Goal: Task Accomplishment & Management: Manage account settings

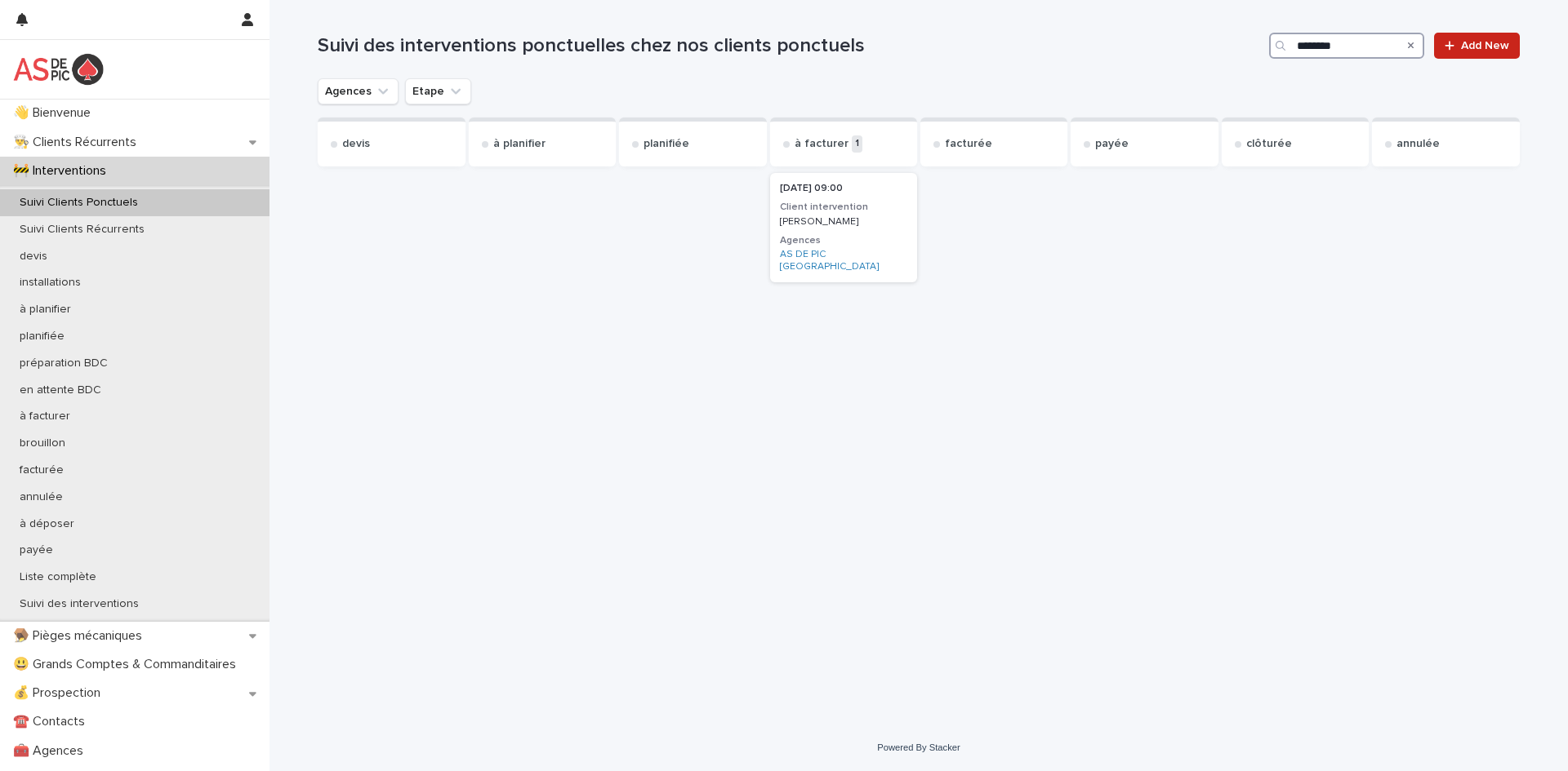
drag, startPoint x: 1379, startPoint y: 51, endPoint x: 1104, endPoint y: 35, distance: 275.5
click at [1104, 35] on div "Suivi des interventions ponctuelles chez nos clients ponctuels ******** Add New" at bounding box center [919, 45] width 1203 height 26
type input "*****"
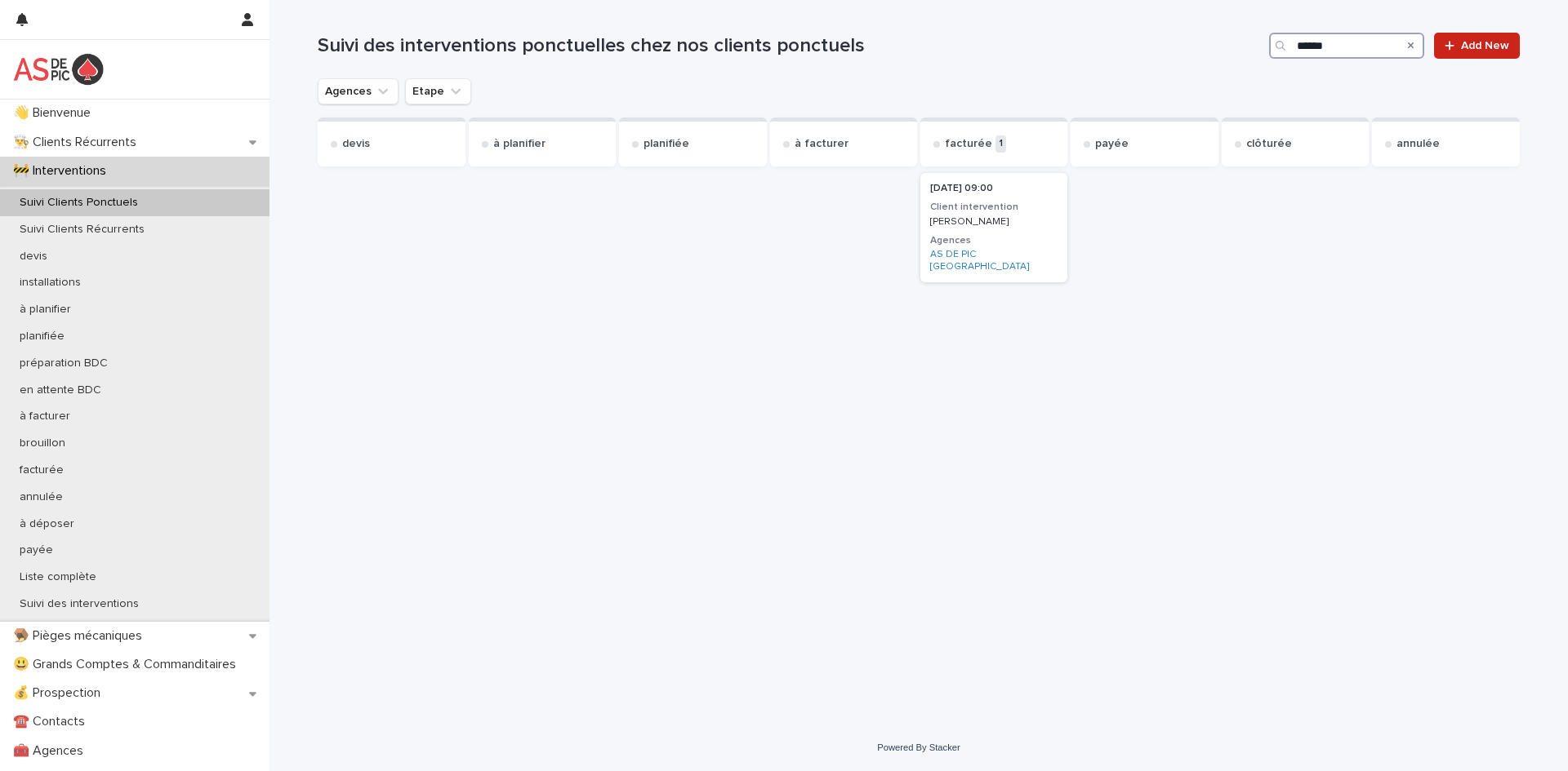
click at [1009, 203] on h3 "Client intervention" at bounding box center [994, 208] width 128 height 14
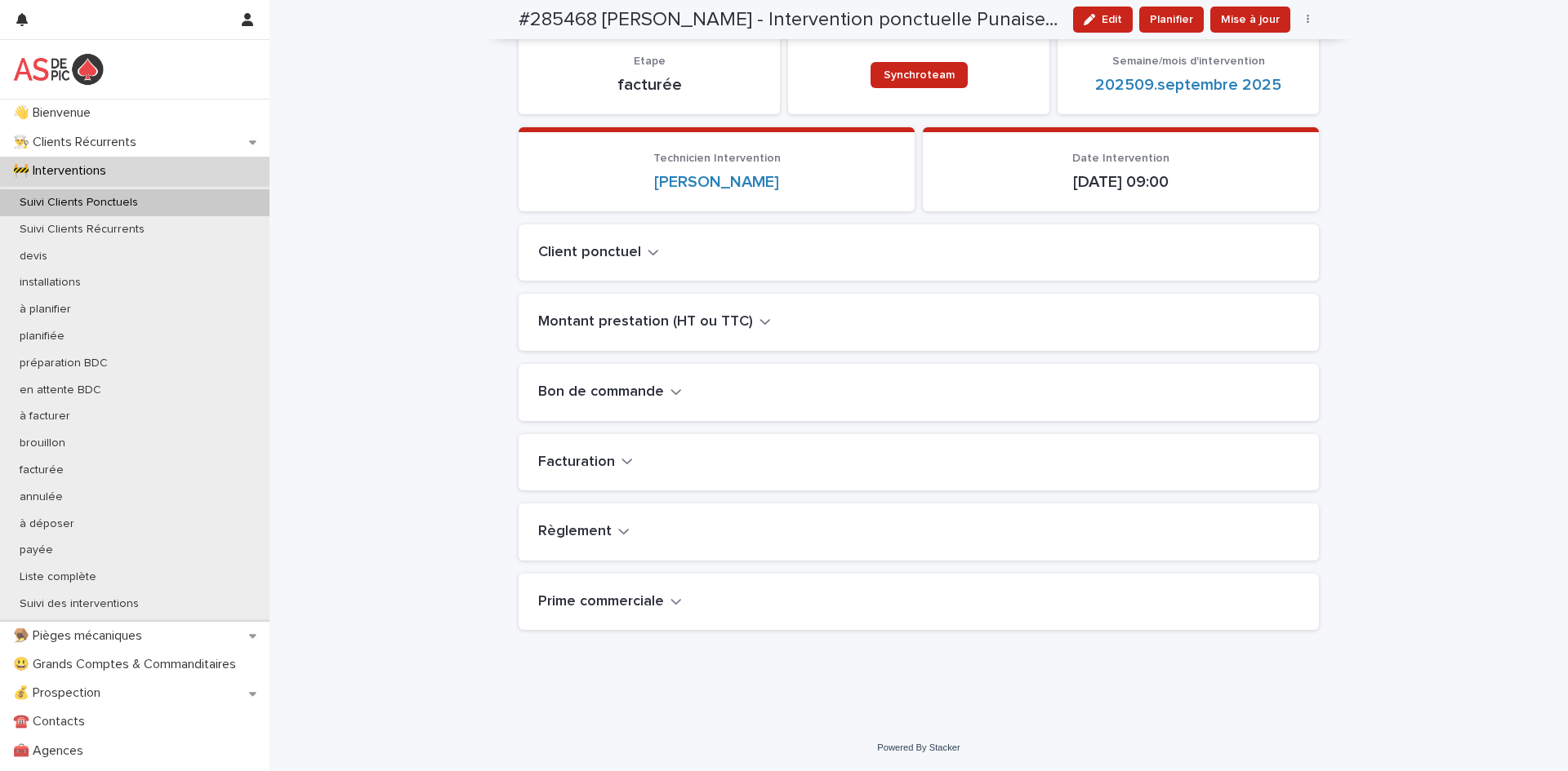
click at [581, 443] on div "Facturation" at bounding box center [919, 462] width 800 height 57
click at [584, 459] on h2 "Facturation" at bounding box center [576, 463] width 76 height 18
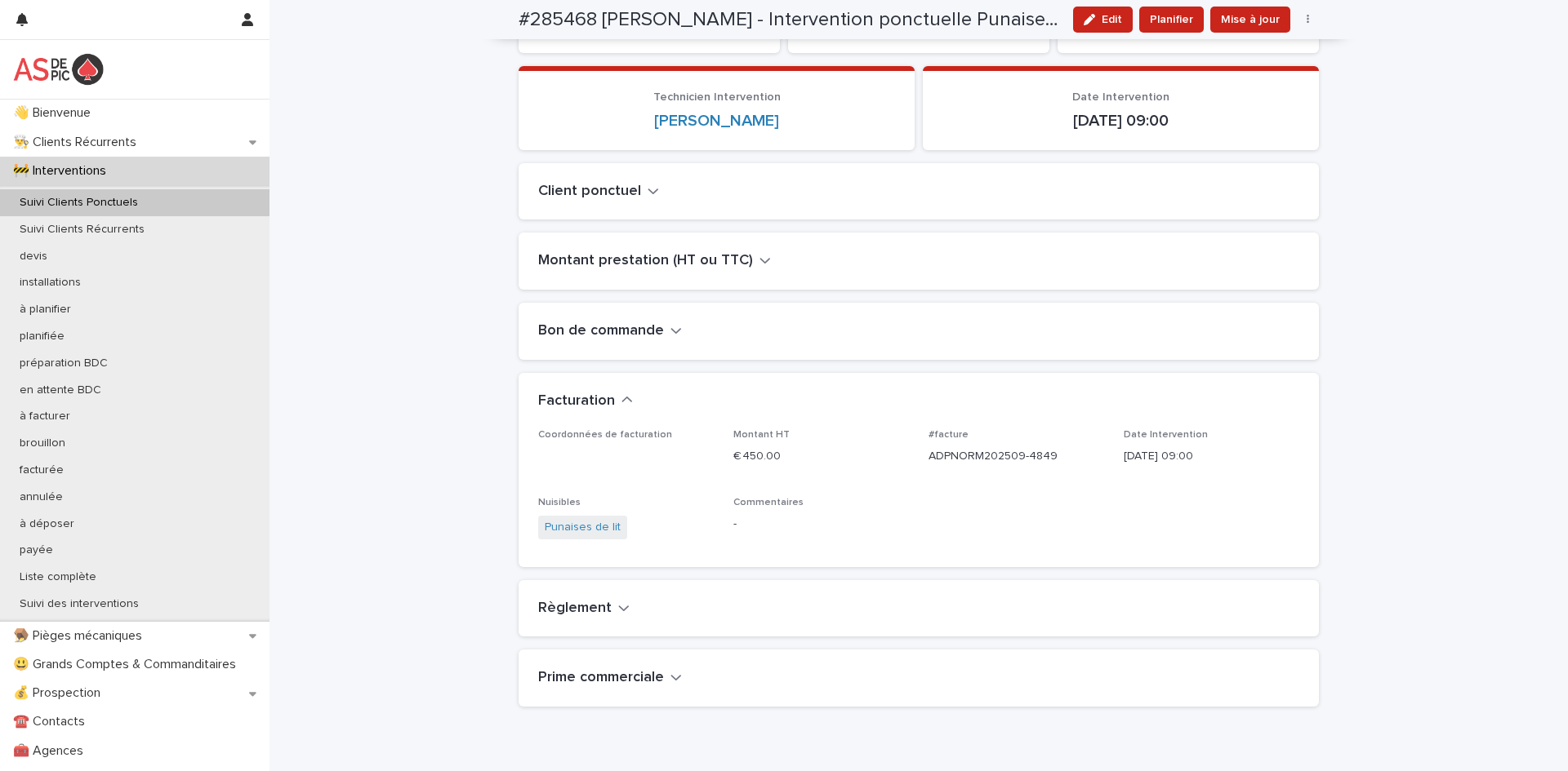
scroll to position [266, 0]
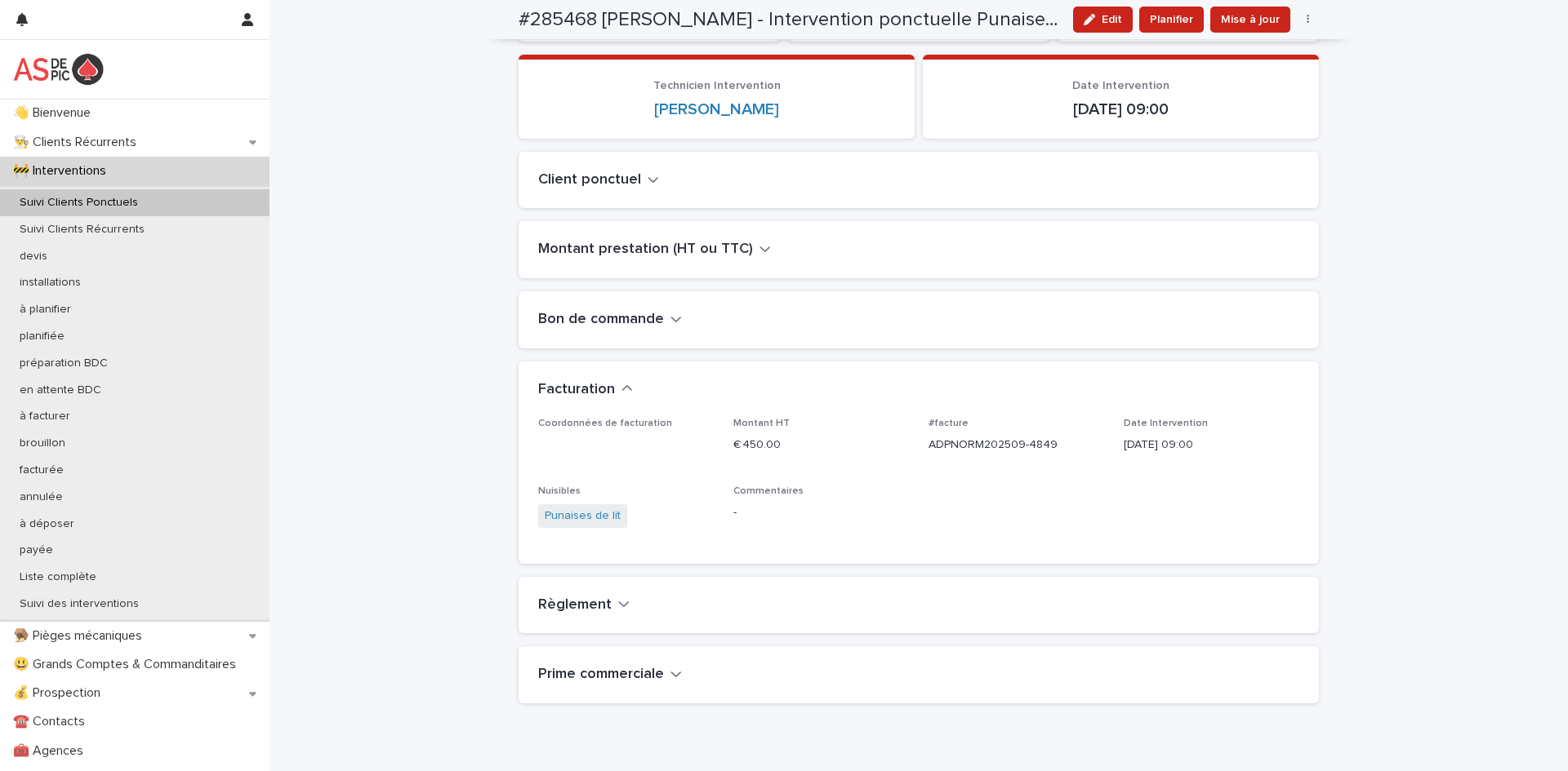
click at [661, 253] on h2 "Montant prestation (HT ou TTC)" at bounding box center [646, 249] width 215 height 18
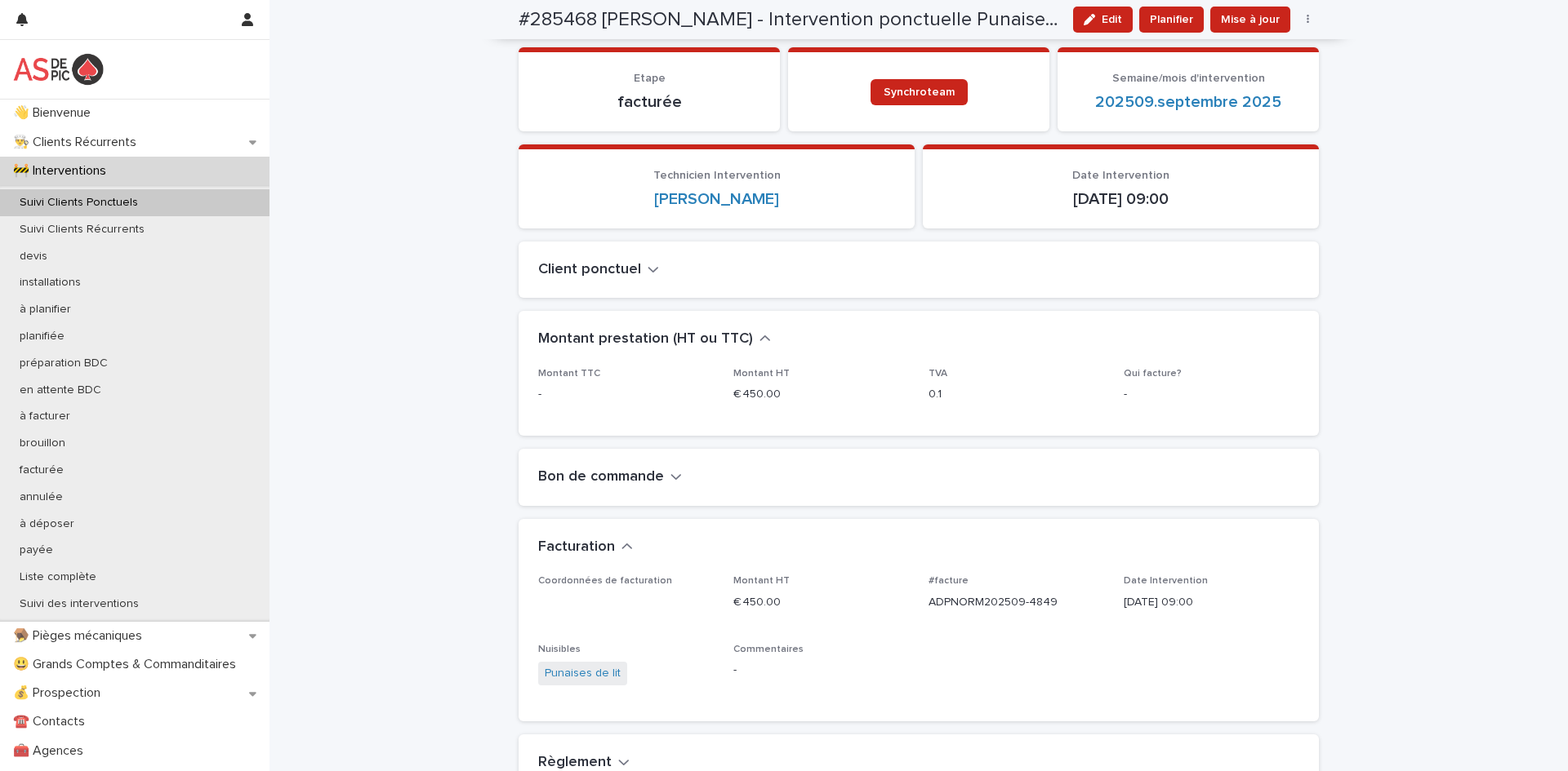
scroll to position [0, 0]
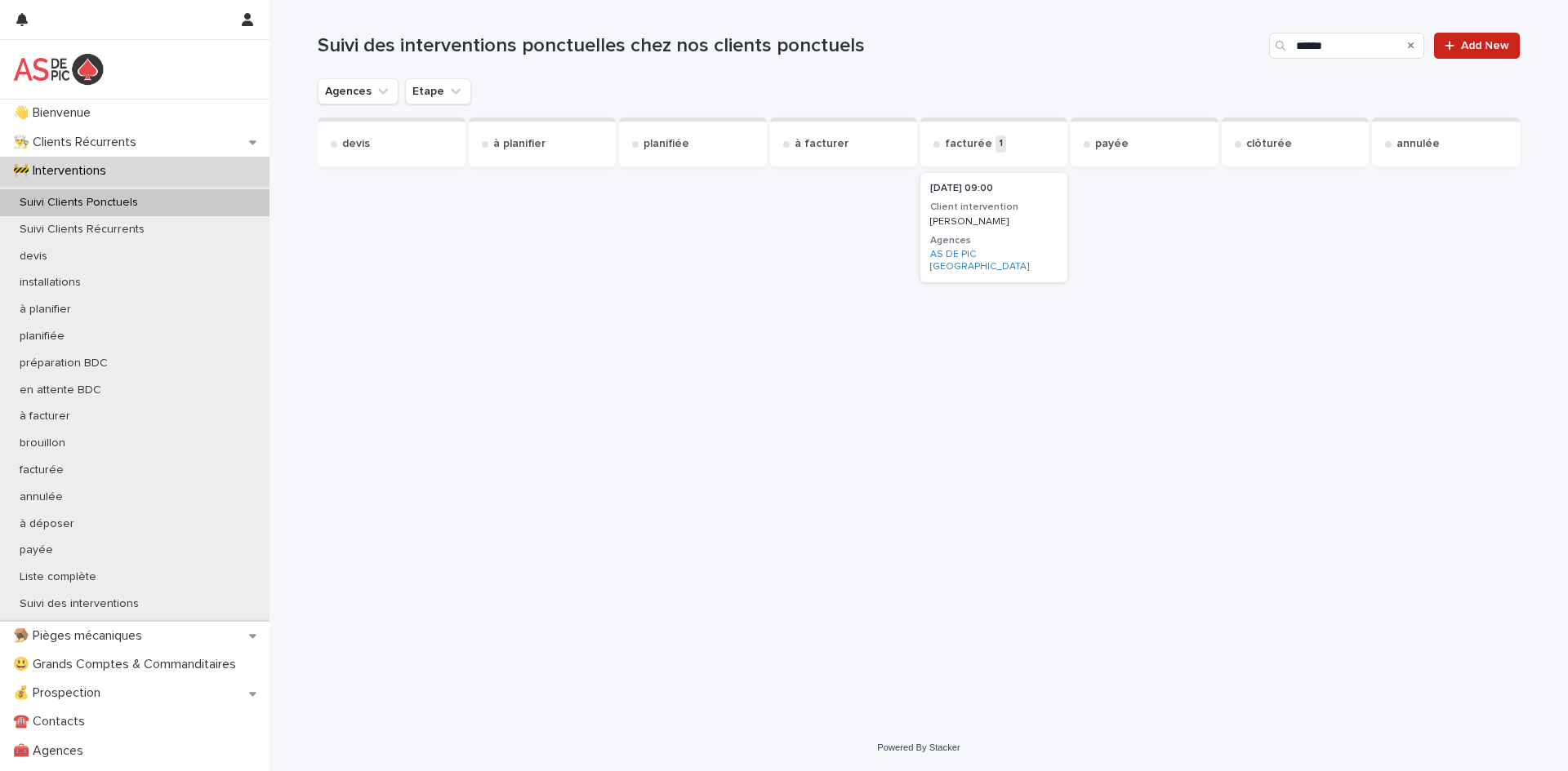
click at [176, 203] on div "Suivi Clients Ponctuels" at bounding box center [134, 203] width 270 height 27
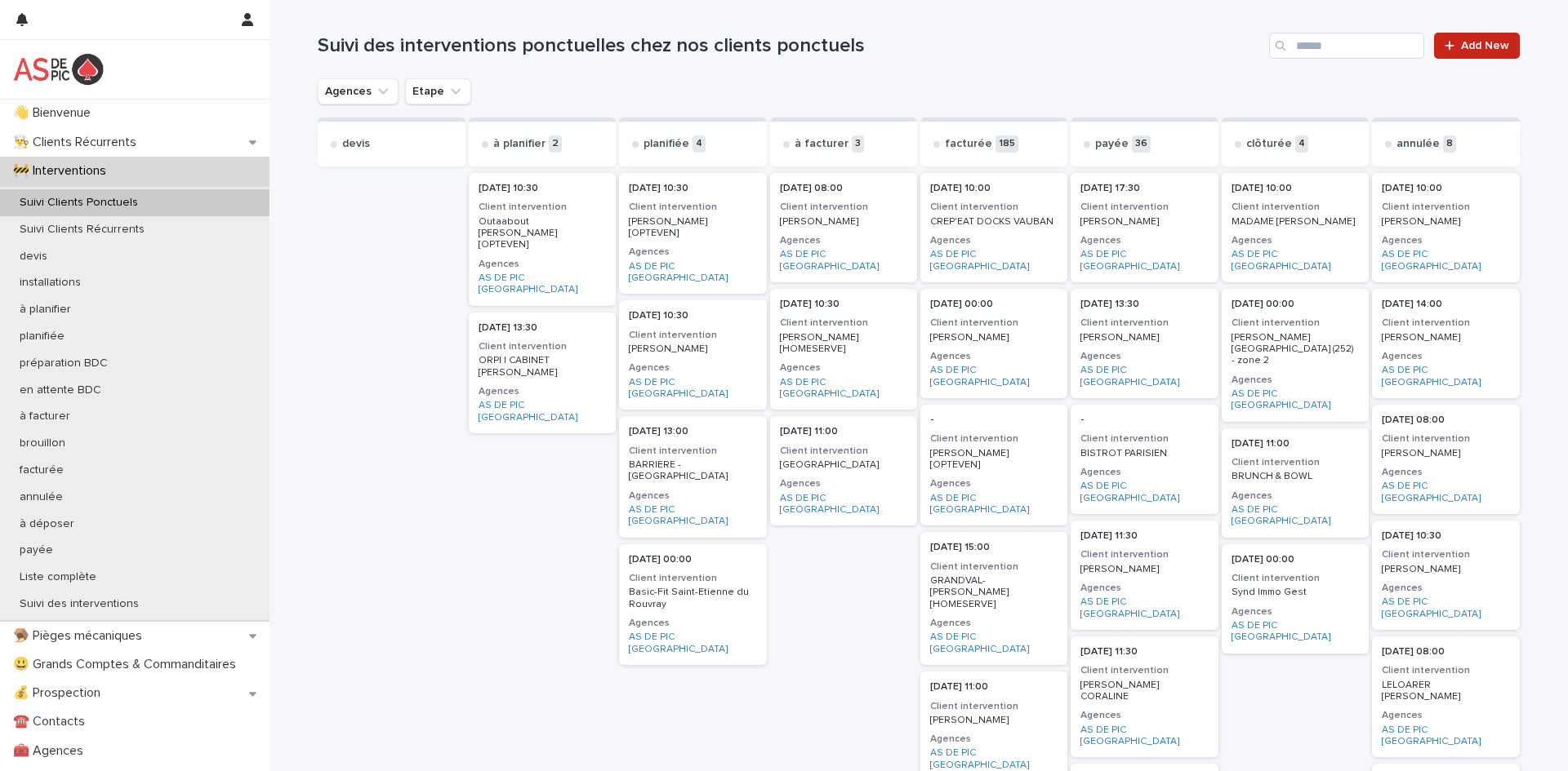
click at [132, 194] on div "Suivi Clients Ponctuels" at bounding box center [134, 203] width 270 height 27
click at [1340, 50] on input "Search" at bounding box center [1347, 45] width 156 height 26
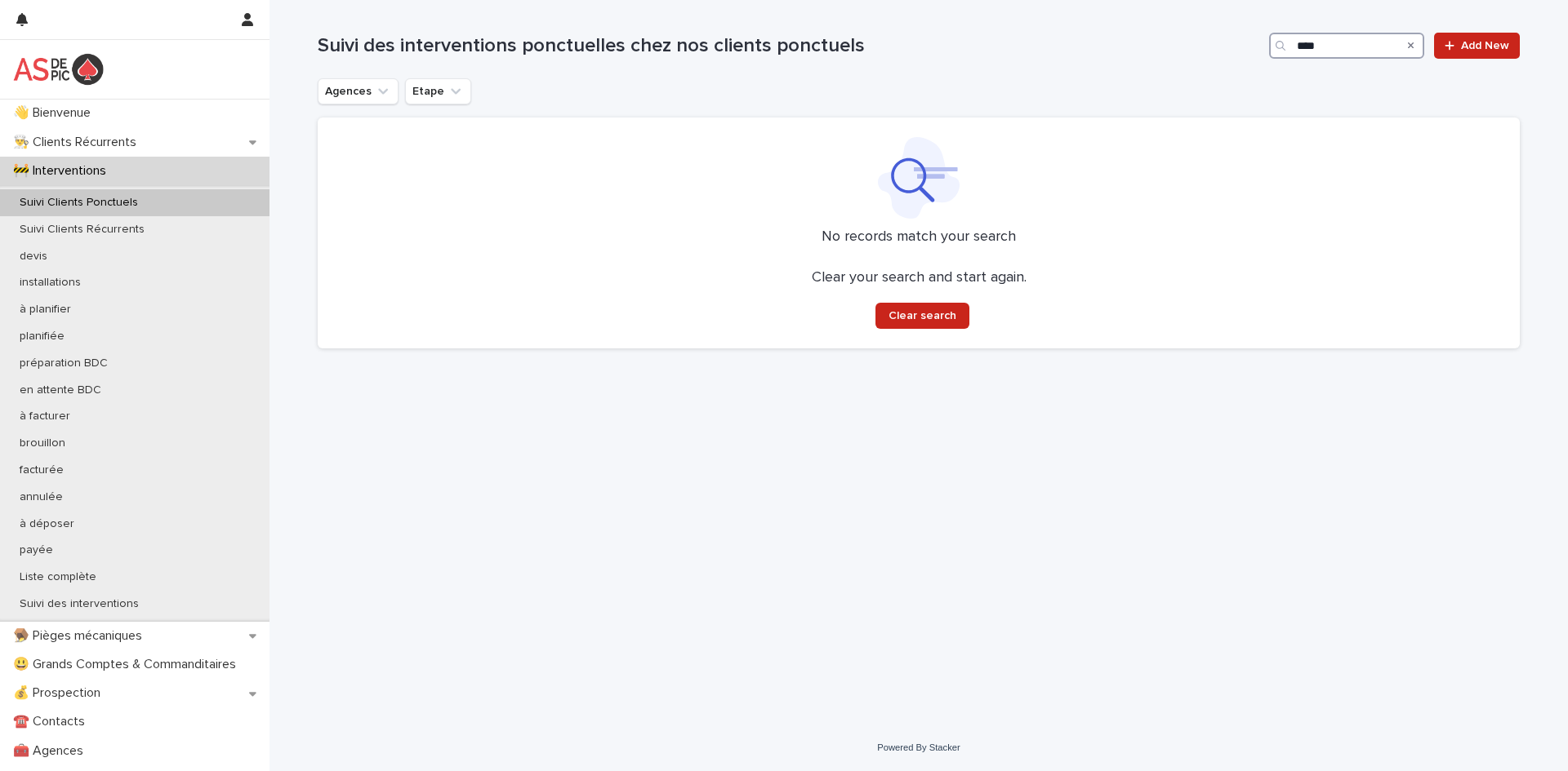
type input "*****"
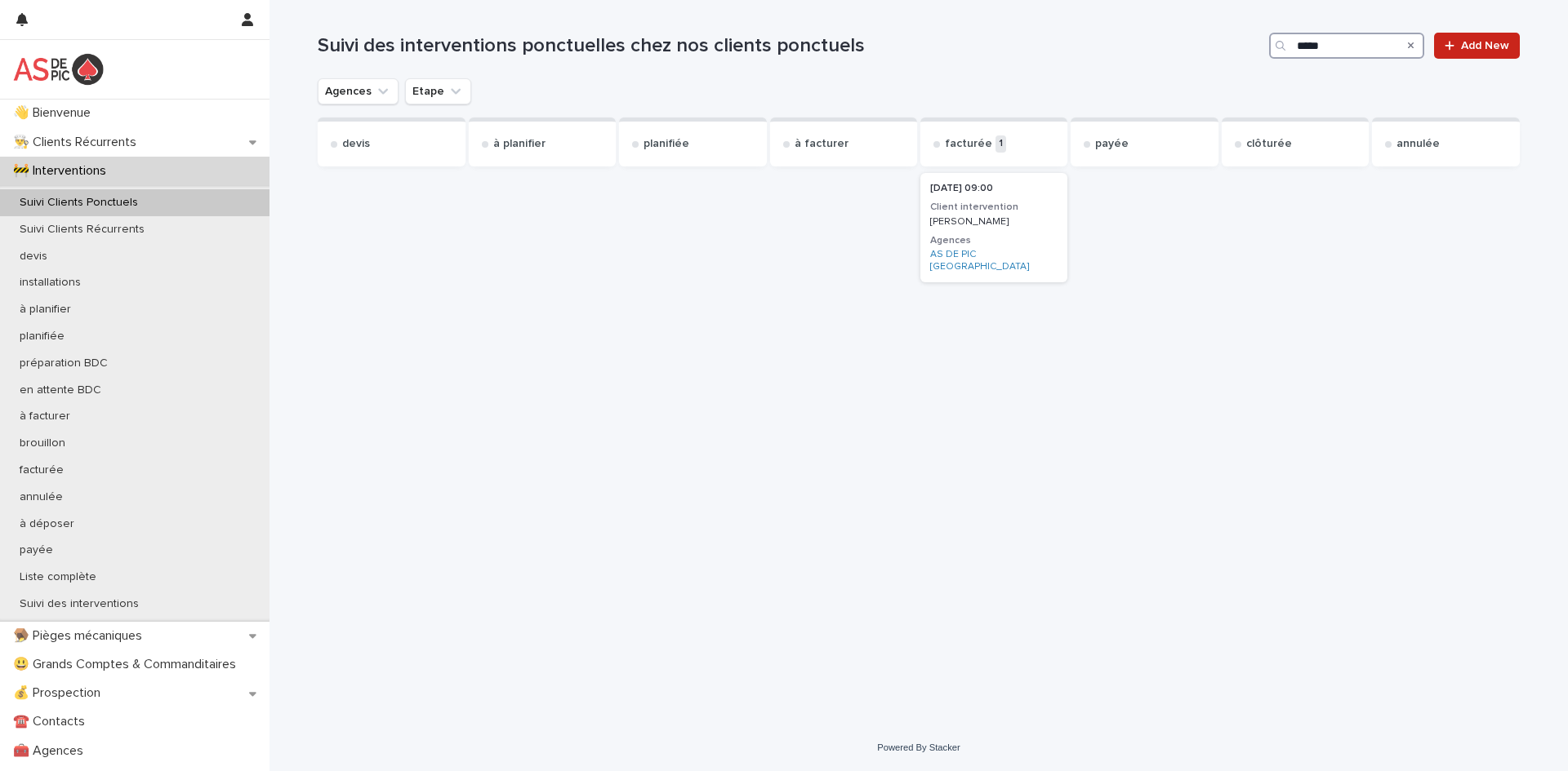
click at [980, 207] on h3 "Client intervention" at bounding box center [994, 208] width 128 height 14
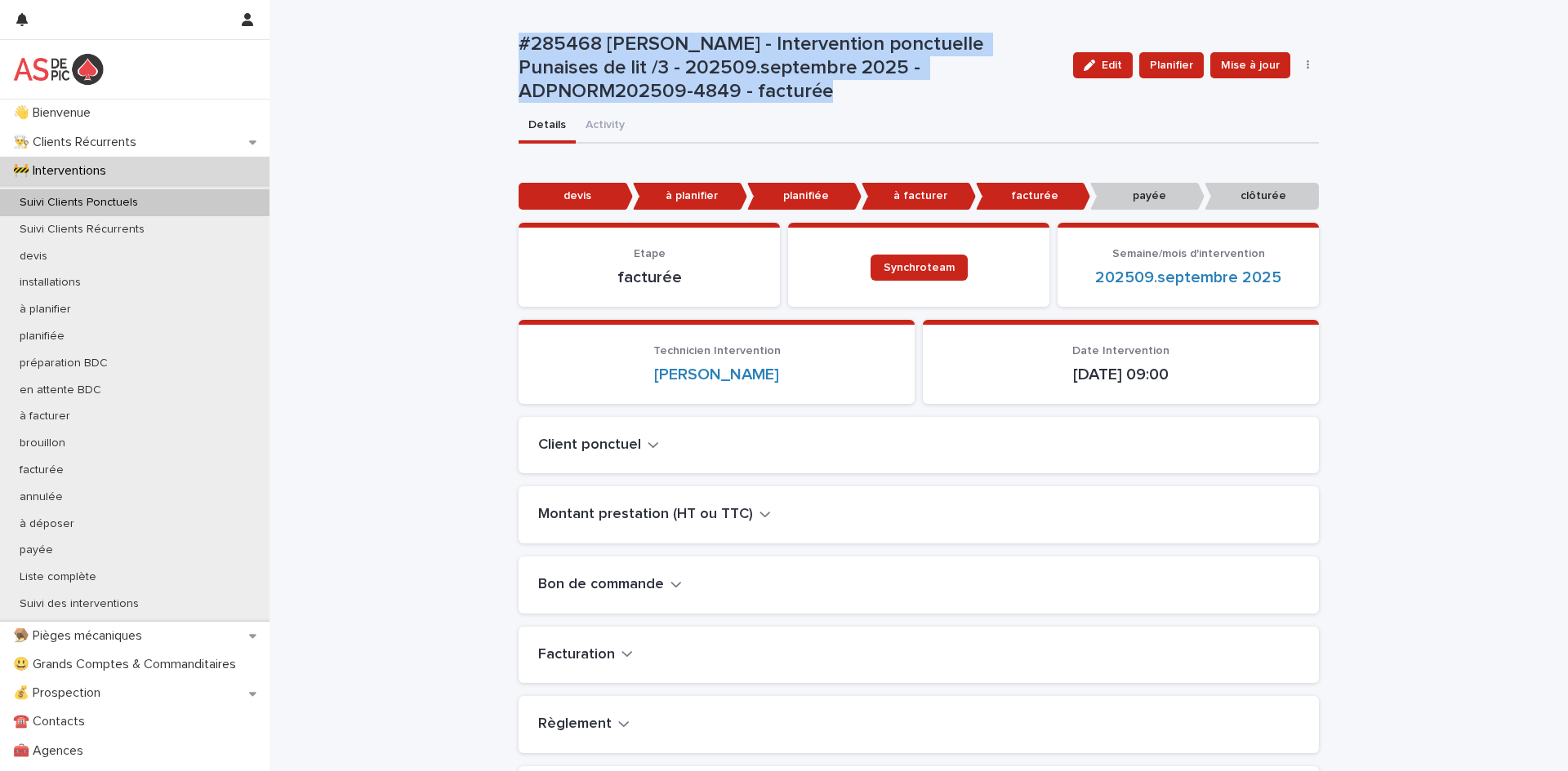
drag, startPoint x: 841, startPoint y: 93, endPoint x: 491, endPoint y: 34, distance: 354.9
click at [491, 34] on div "Loading... Saving… Loading... Saving… #285468 [PERSON_NAME] - Intervention ponc…" at bounding box center [918, 459] width 1298 height 918
copy p "#285468 [PERSON_NAME] - Intervention ponctuelle Punaises de lit /3 - 202509.sep…"
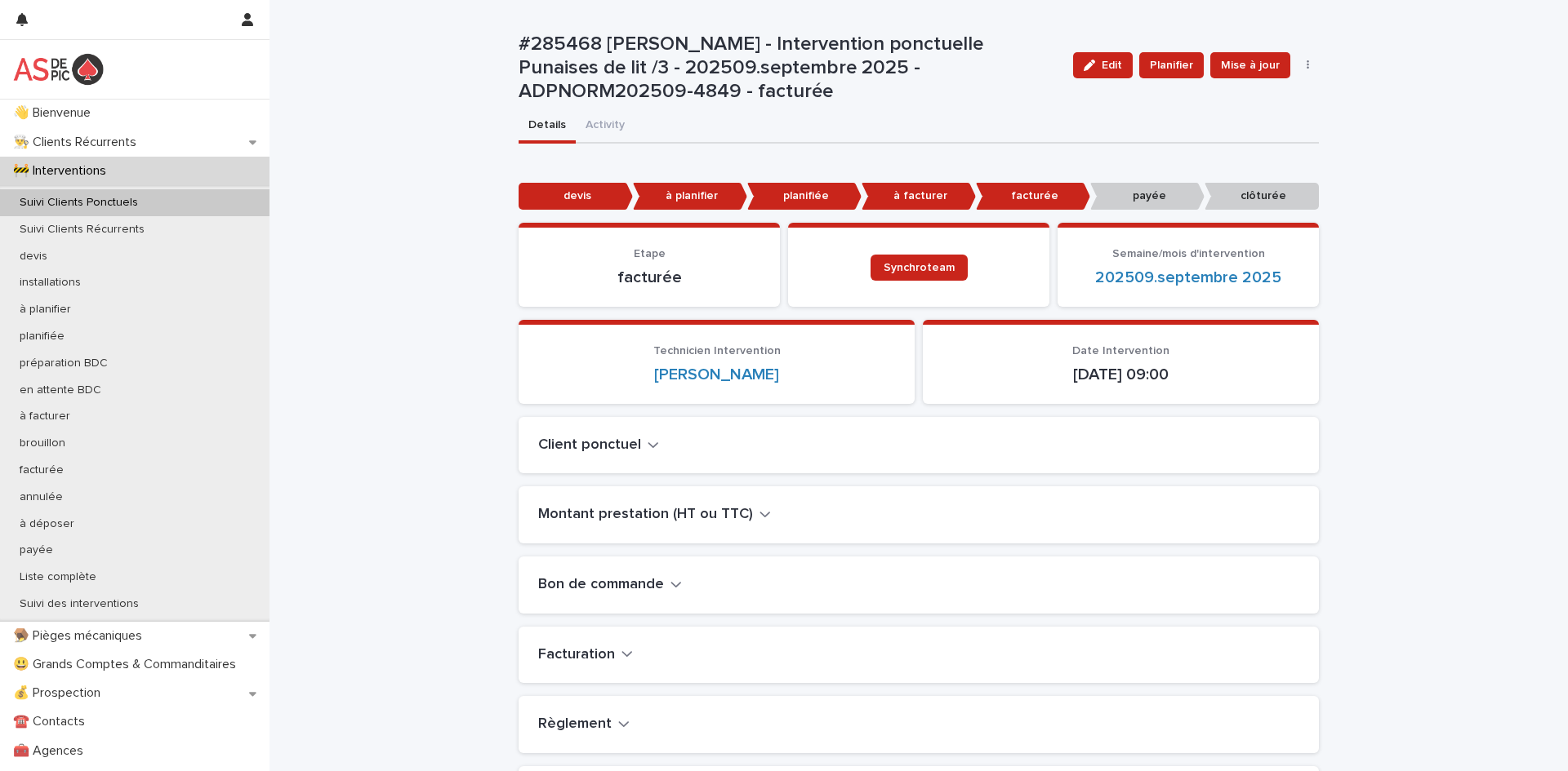
click at [1081, 124] on div "Details Activity" at bounding box center [919, 126] width 800 height 34
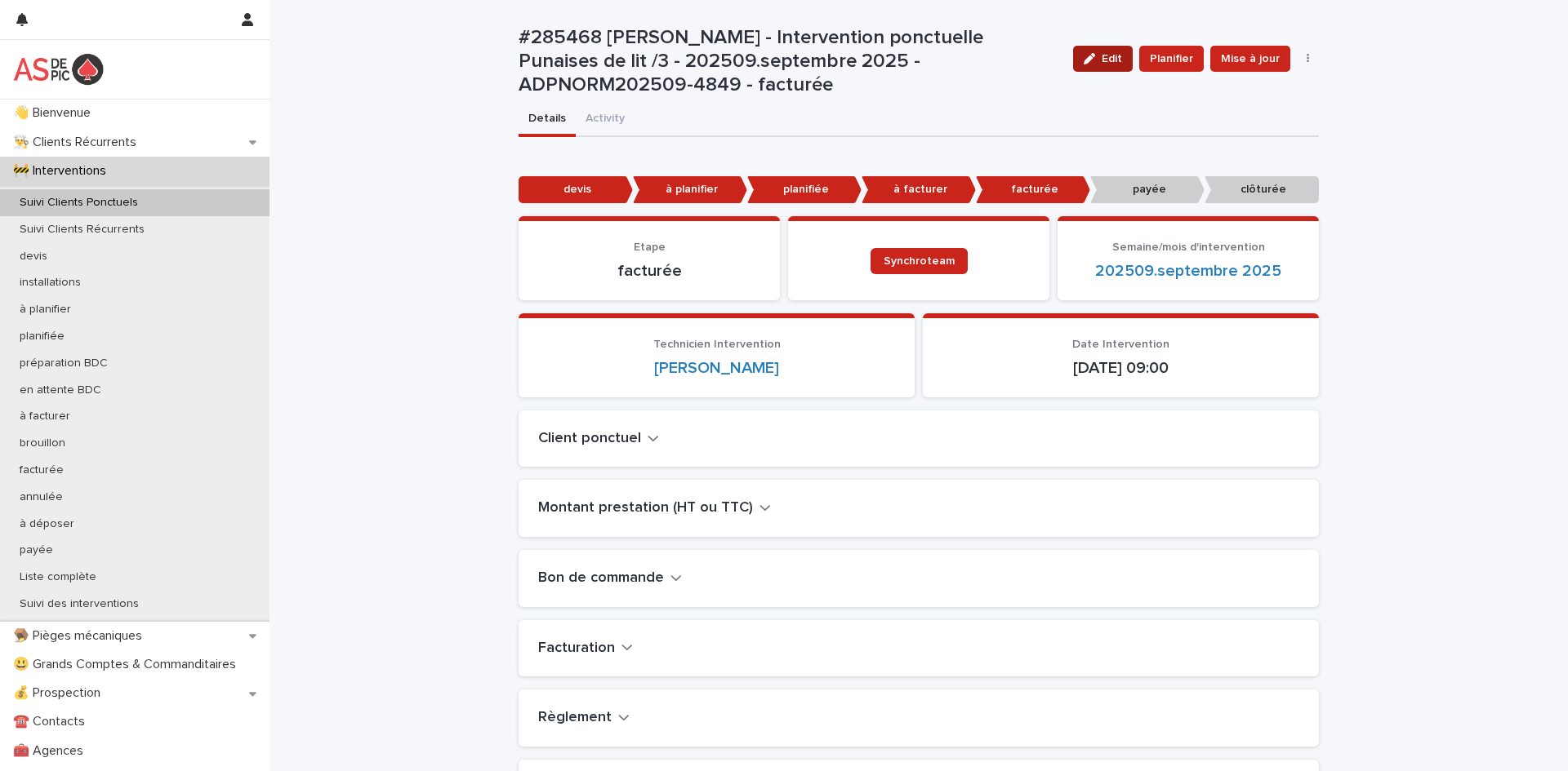
scroll to position [8, 0]
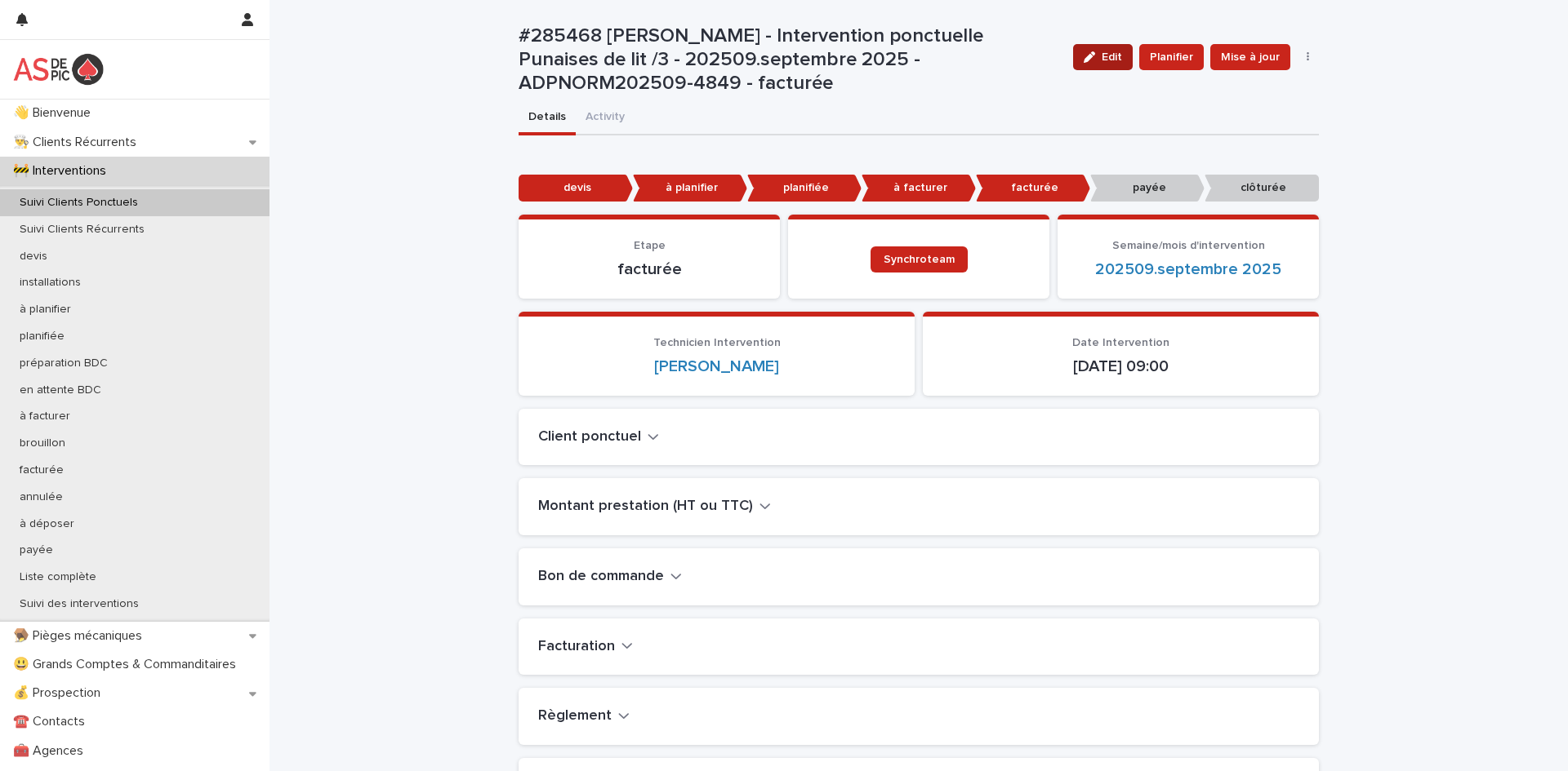
click at [1120, 60] on span "Edit" at bounding box center [1112, 57] width 20 height 12
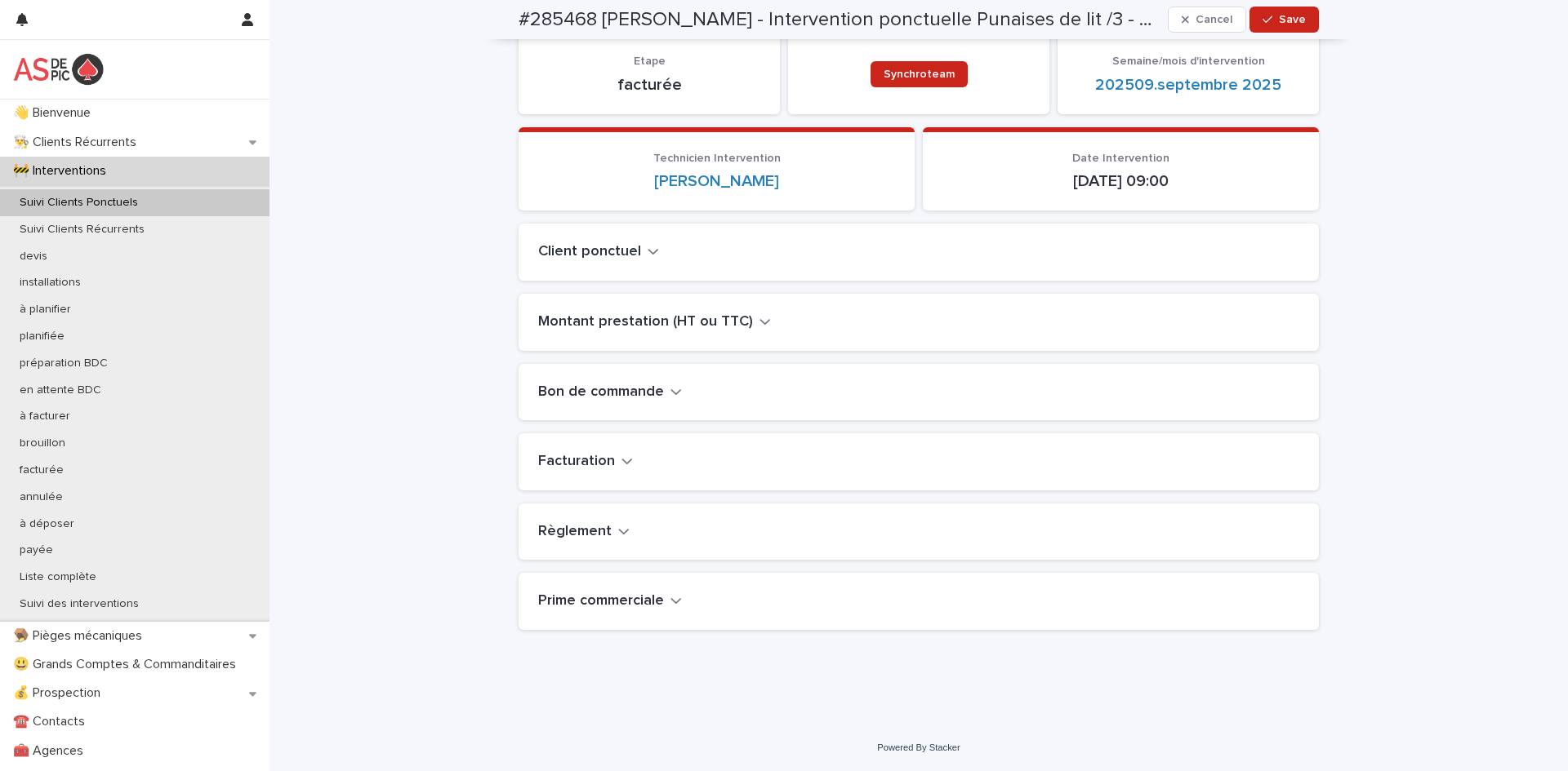
click at [619, 531] on icon "button" at bounding box center [624, 530] width 12 height 14
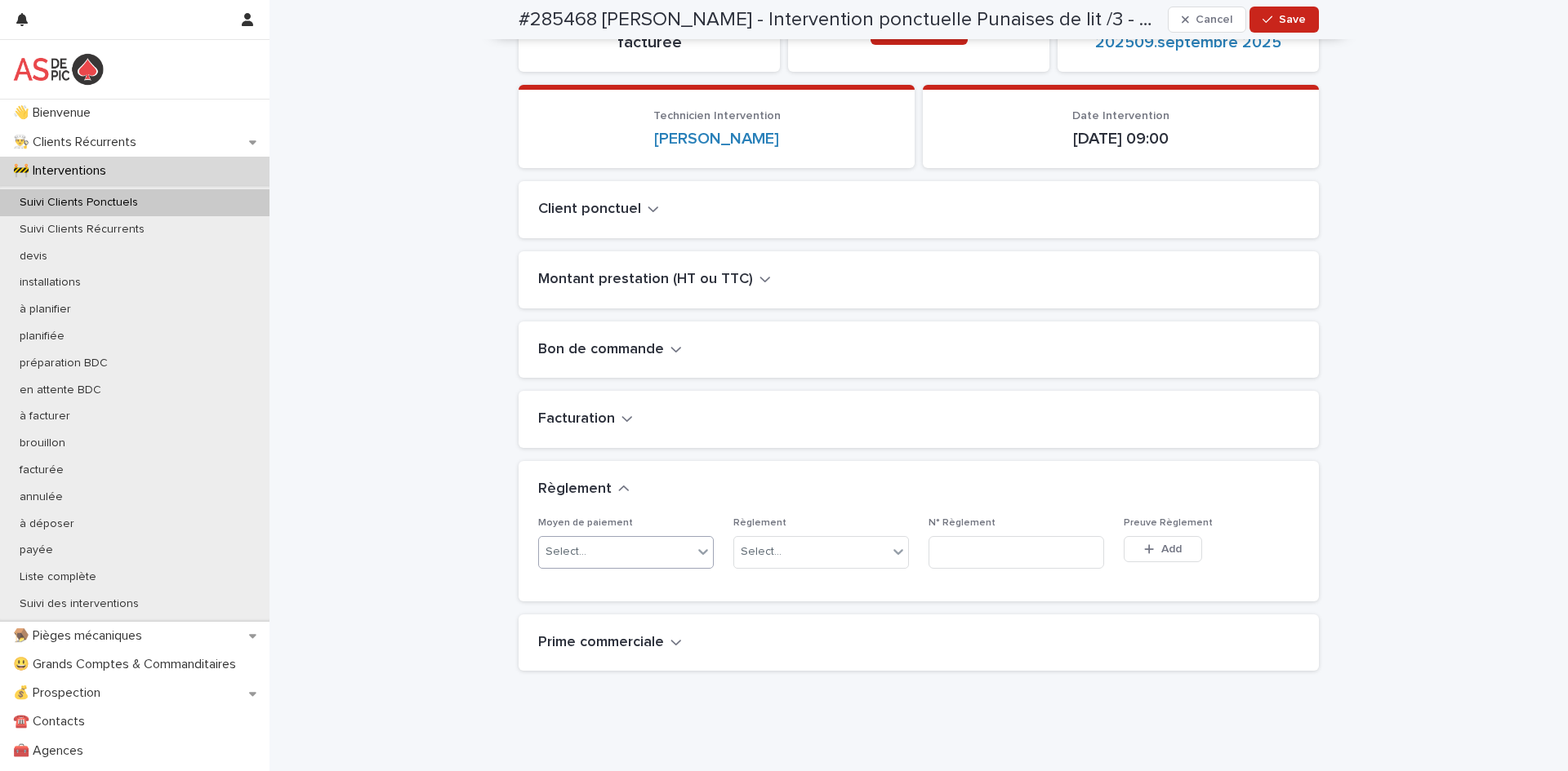
scroll to position [265, 0]
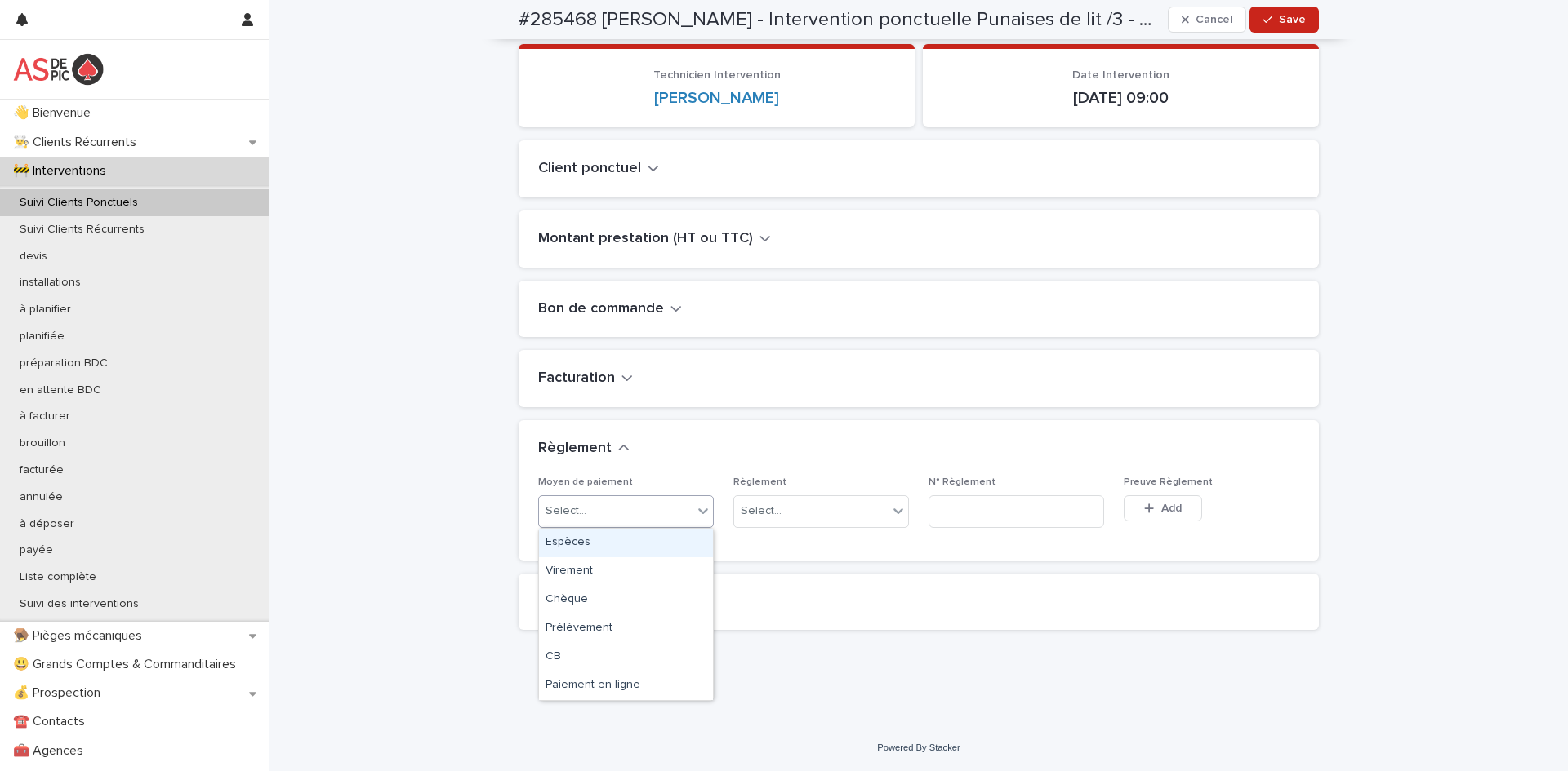
click at [628, 515] on div "Select..." at bounding box center [616, 511] width 154 height 27
click at [596, 657] on div "CB" at bounding box center [626, 658] width 174 height 29
click at [809, 517] on div "Select..." at bounding box center [811, 511] width 154 height 27
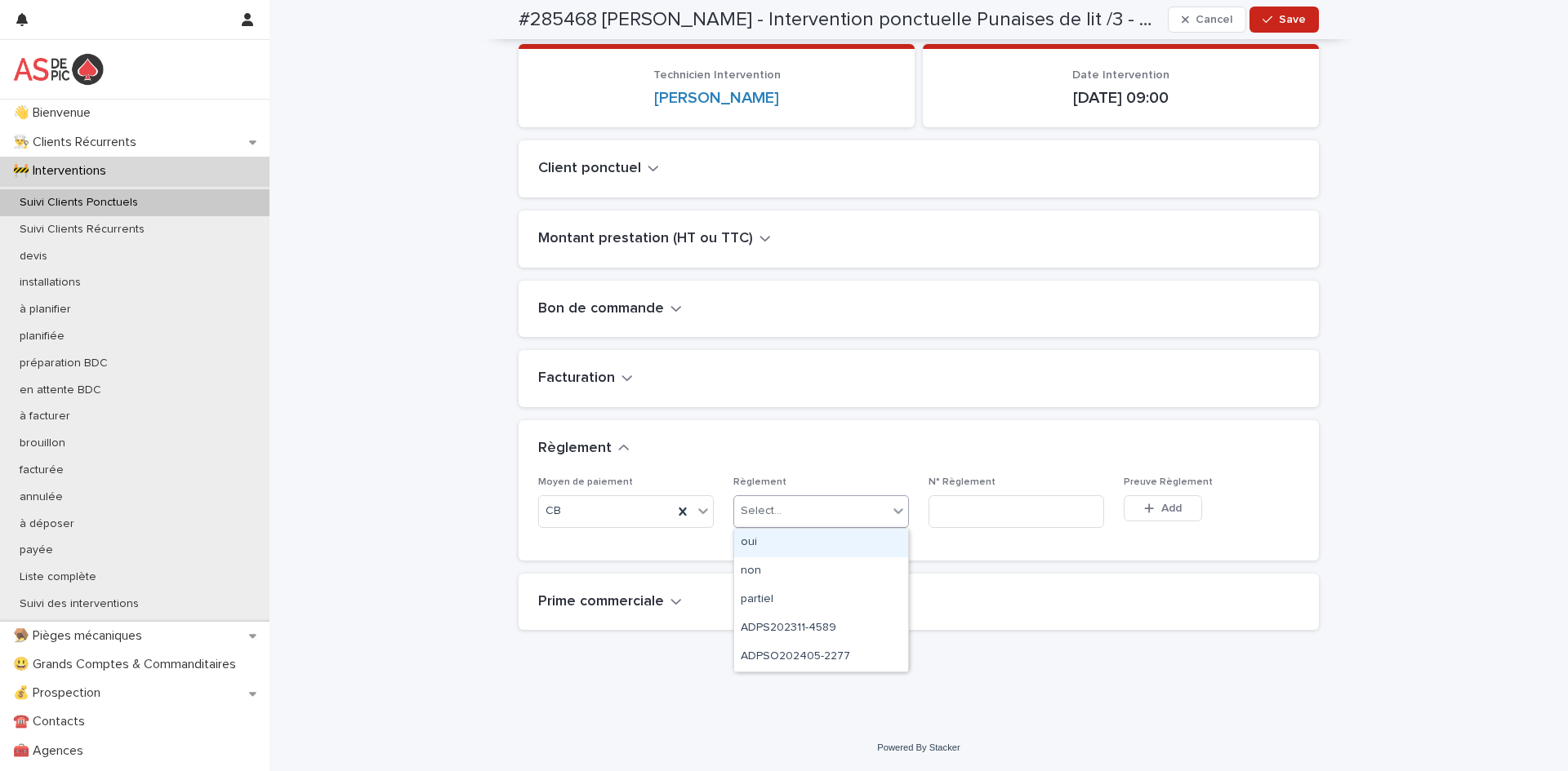
click at [805, 544] on div "oui" at bounding box center [822, 543] width 174 height 29
click at [632, 602] on h2 "Prime commerciale" at bounding box center [601, 602] width 126 height 18
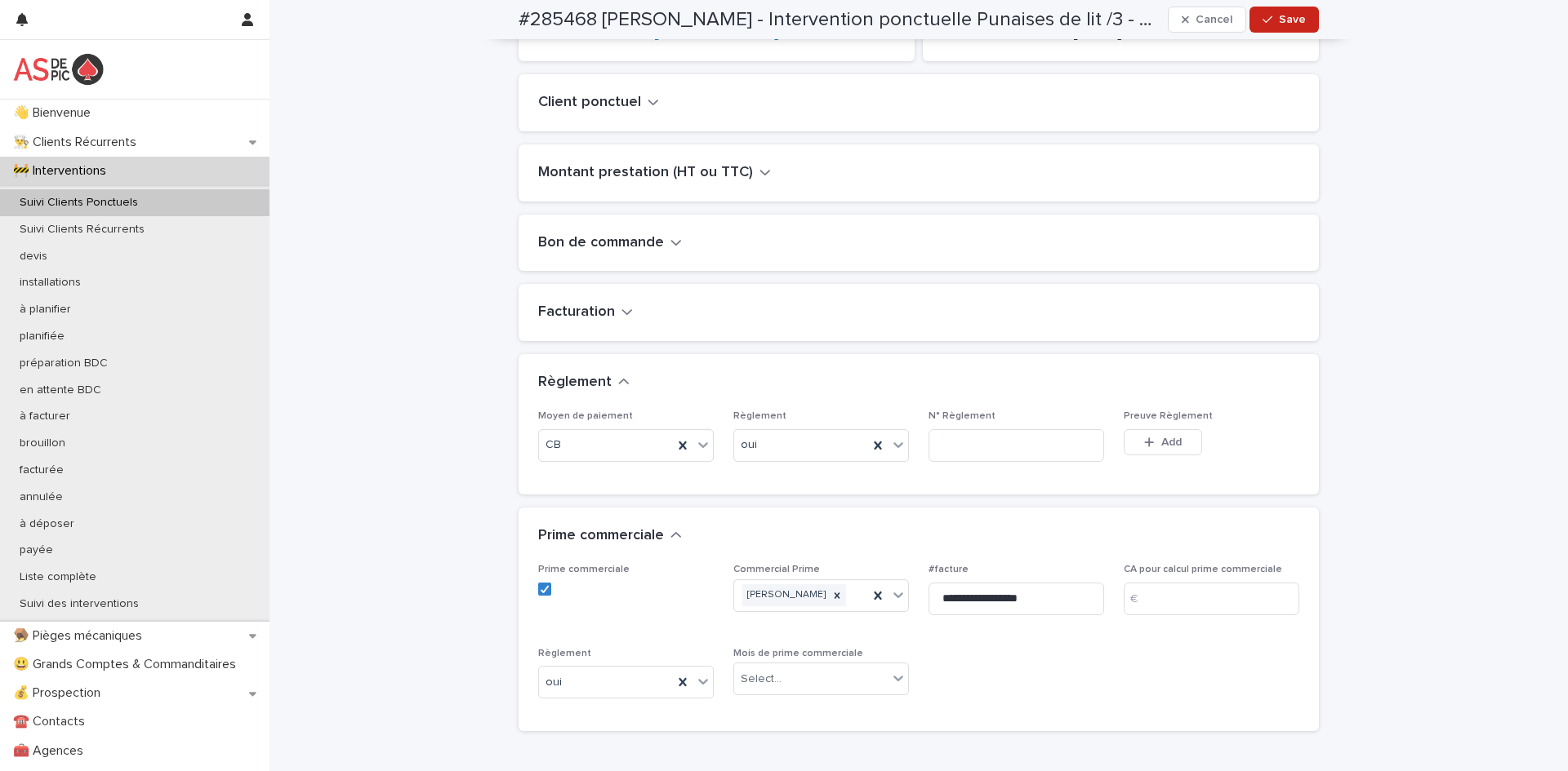
scroll to position [414, 0]
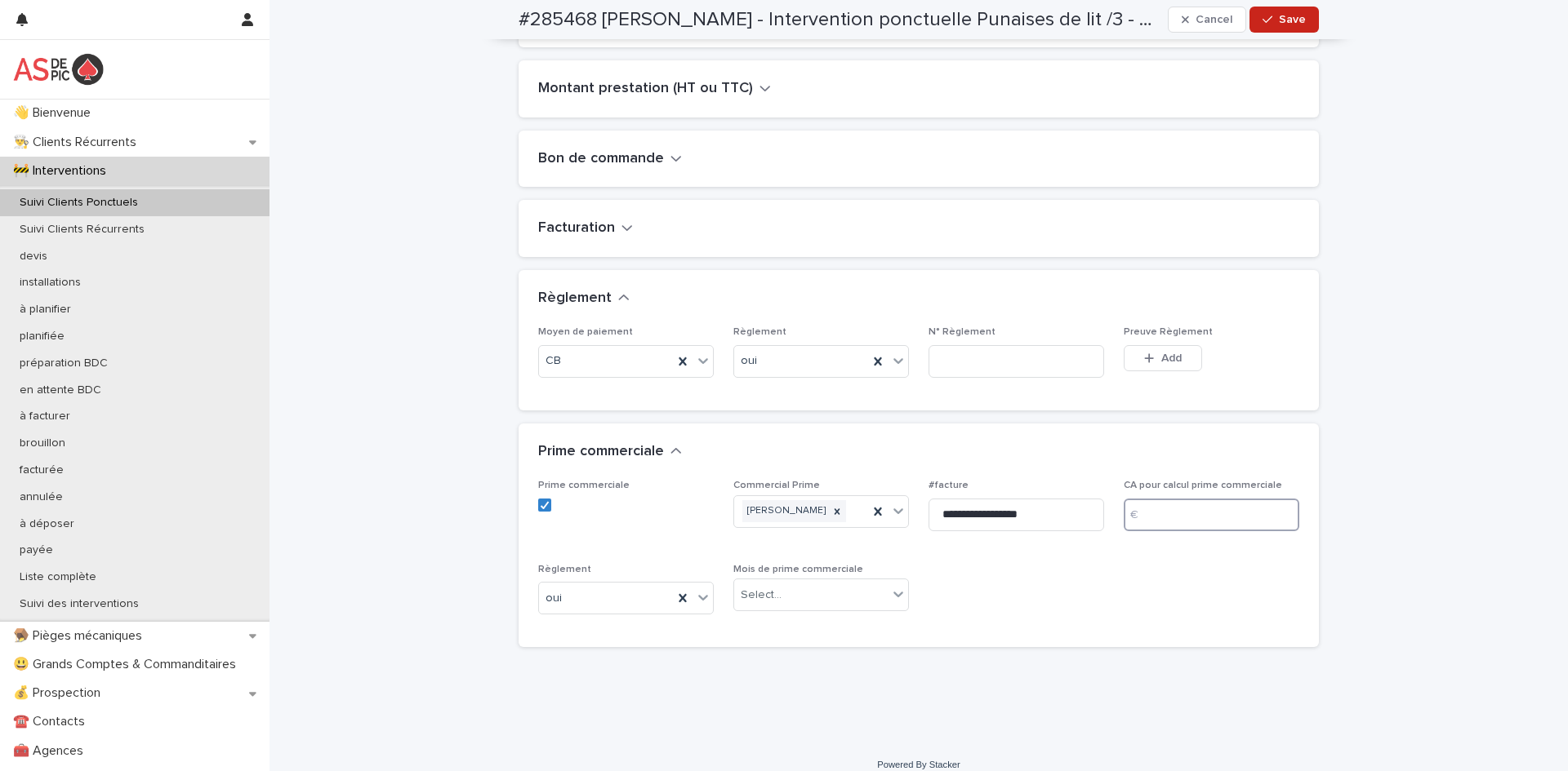
click at [1185, 517] on input at bounding box center [1212, 515] width 176 height 33
type input "******"
click at [965, 604] on div "**********" at bounding box center [918, 554] width 761 height 148
click at [856, 597] on div "Select..." at bounding box center [811, 595] width 154 height 27
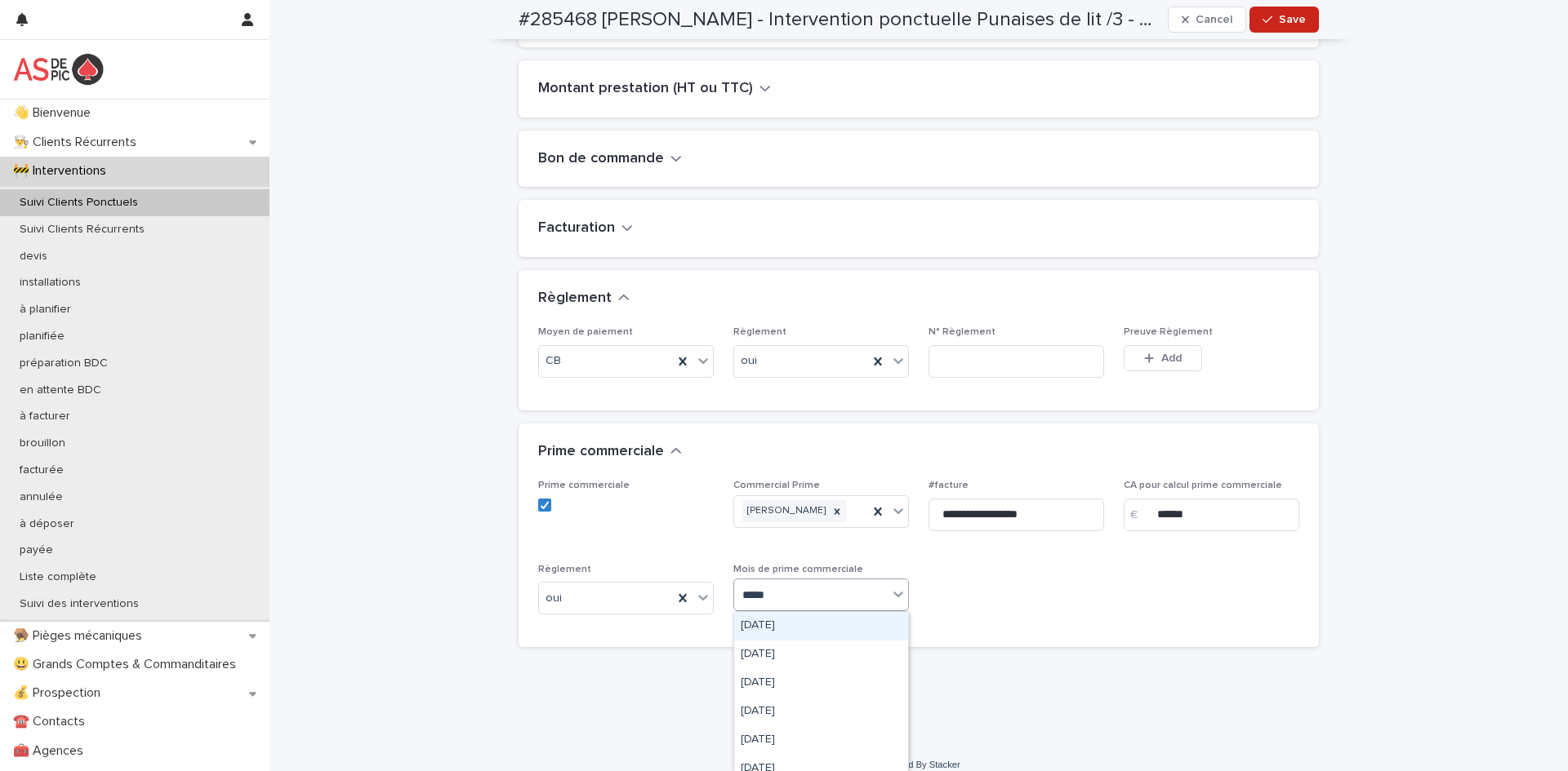
type input "******"
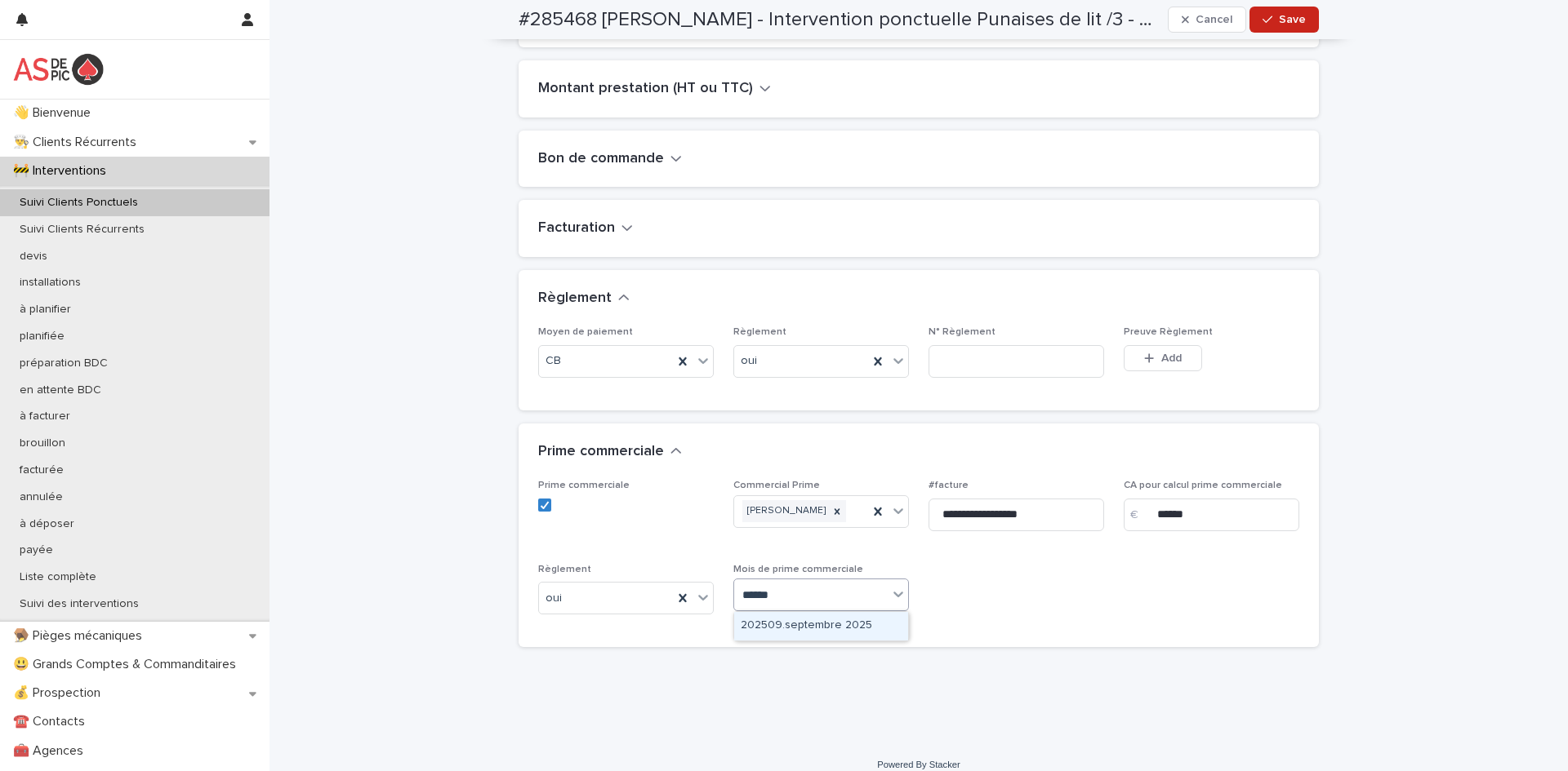
click at [838, 637] on div "202509.septembre 2025" at bounding box center [822, 627] width 174 height 29
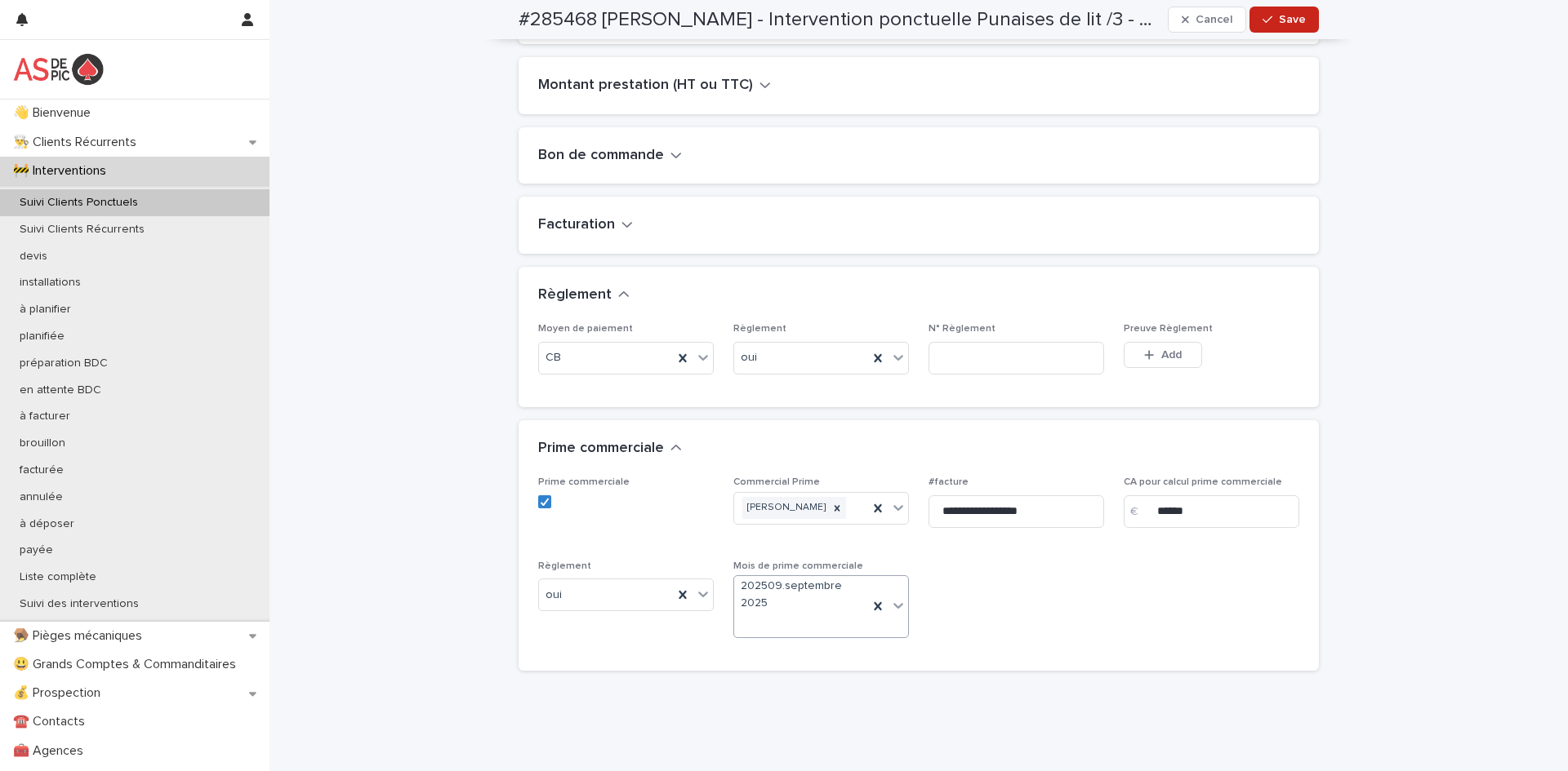
scroll to position [366, 0]
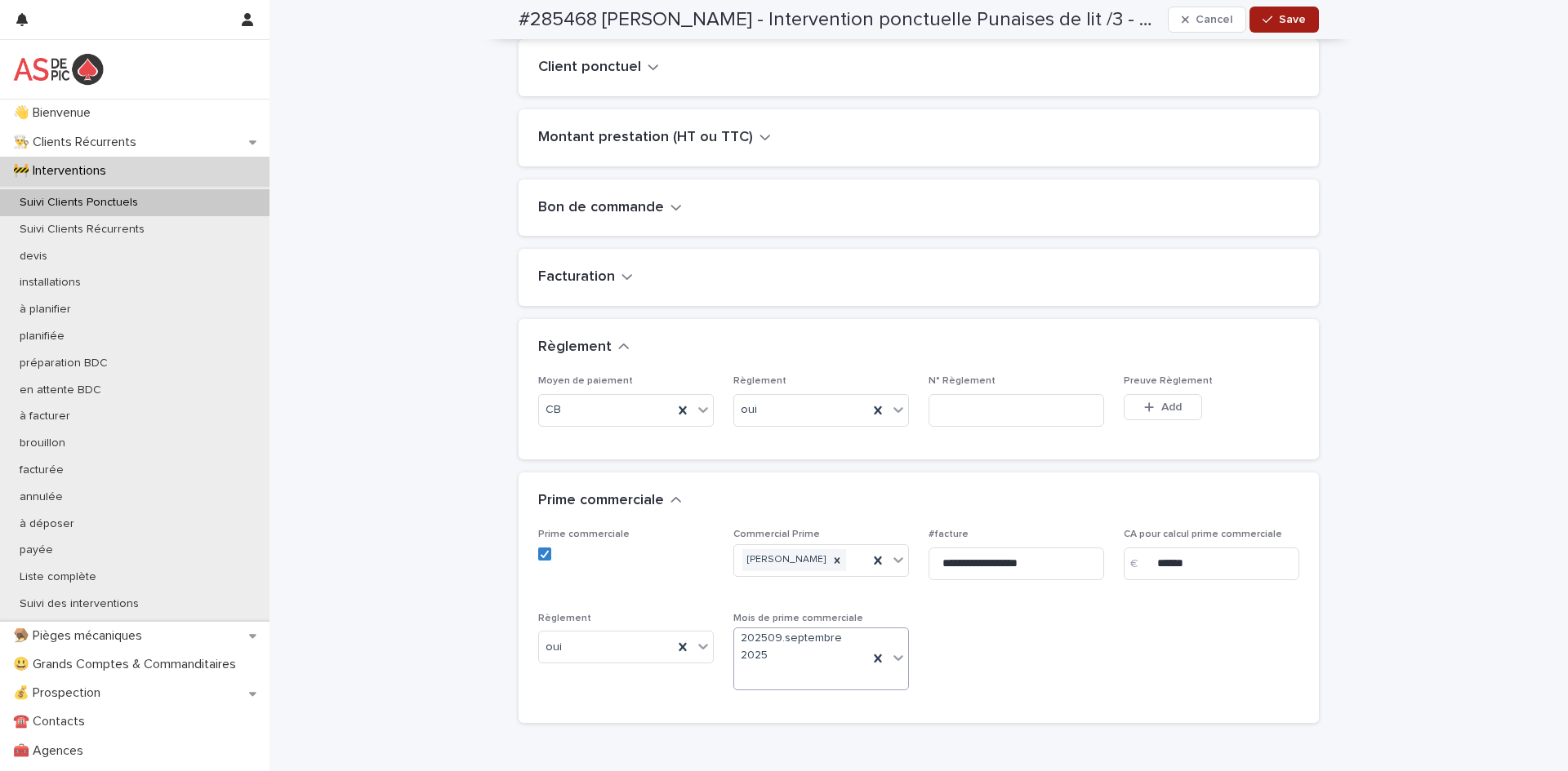
click at [1291, 29] on button "Save" at bounding box center [1285, 19] width 70 height 26
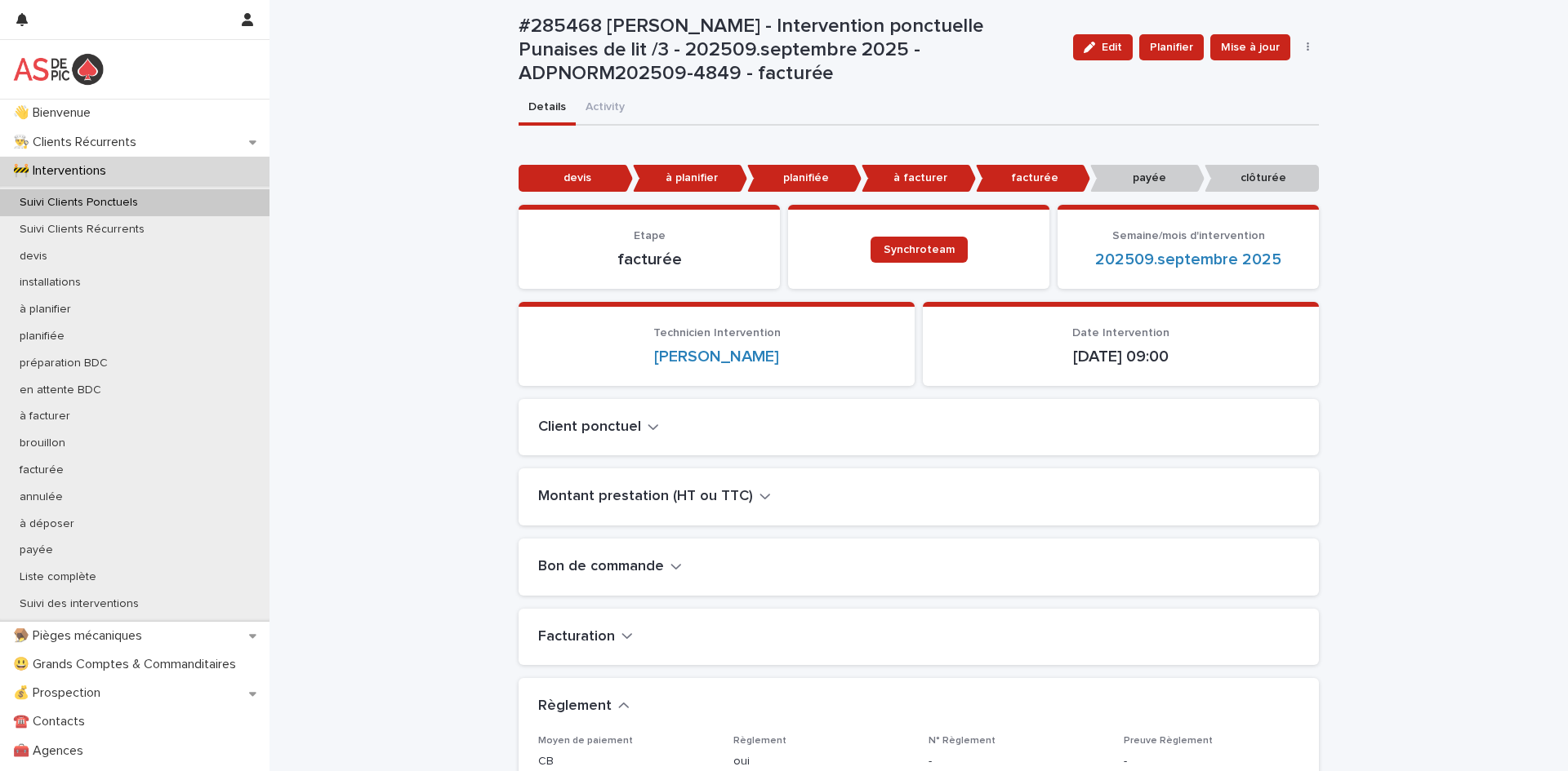
scroll to position [0, 0]
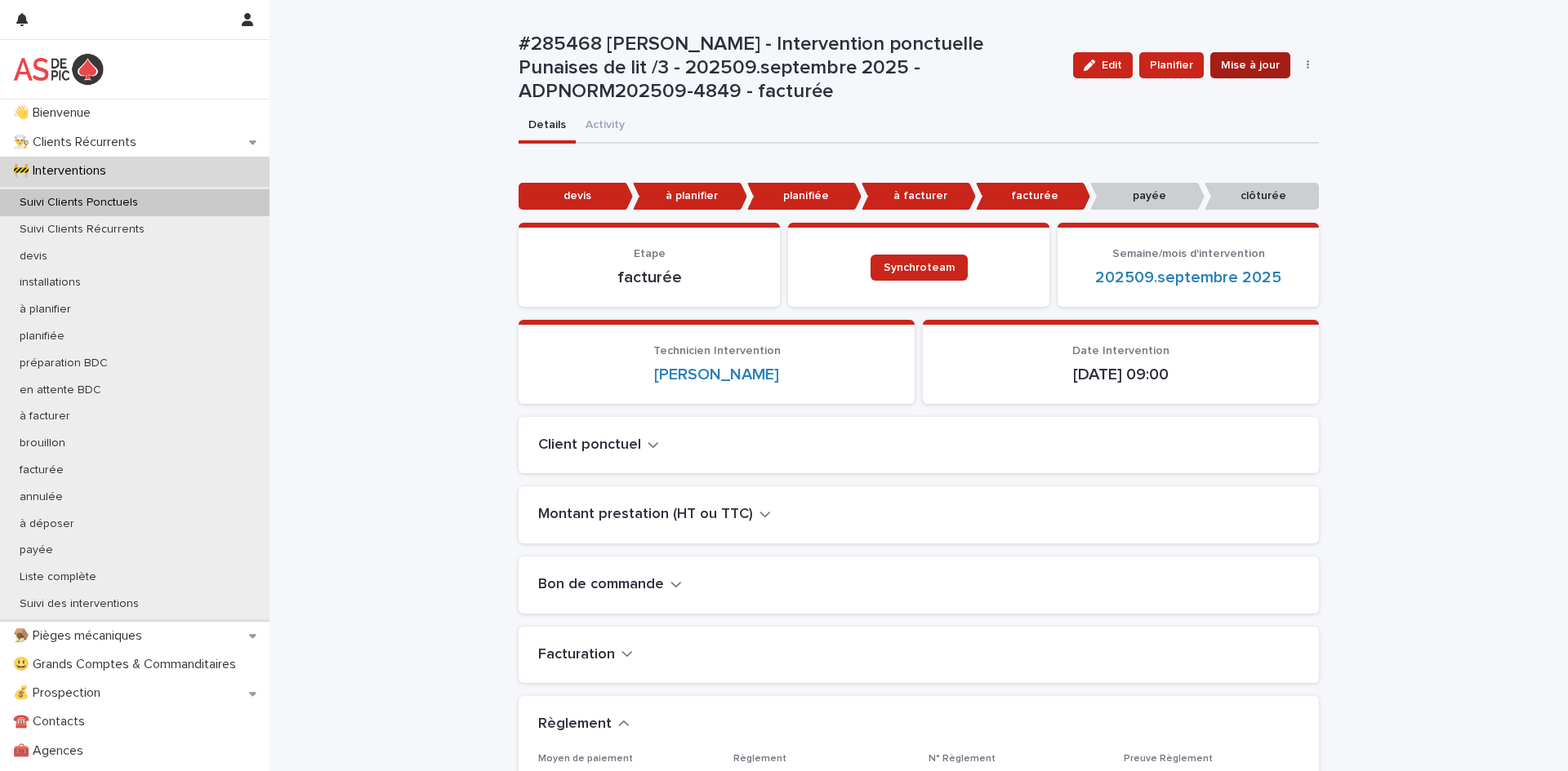
click at [1247, 65] on span "Mise à jour" at bounding box center [1250, 65] width 59 height 16
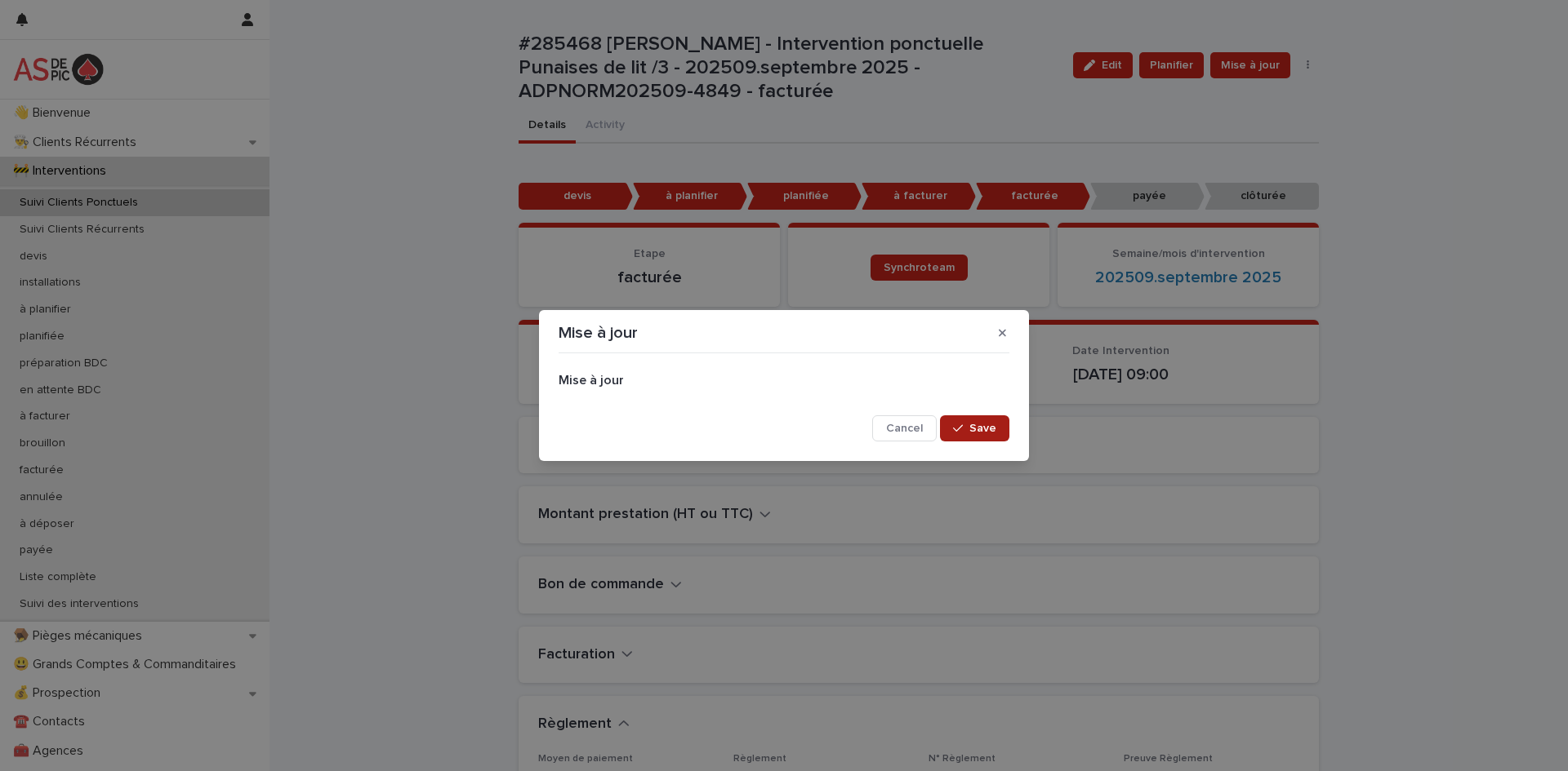
click at [971, 433] on button "Save" at bounding box center [974, 428] width 70 height 26
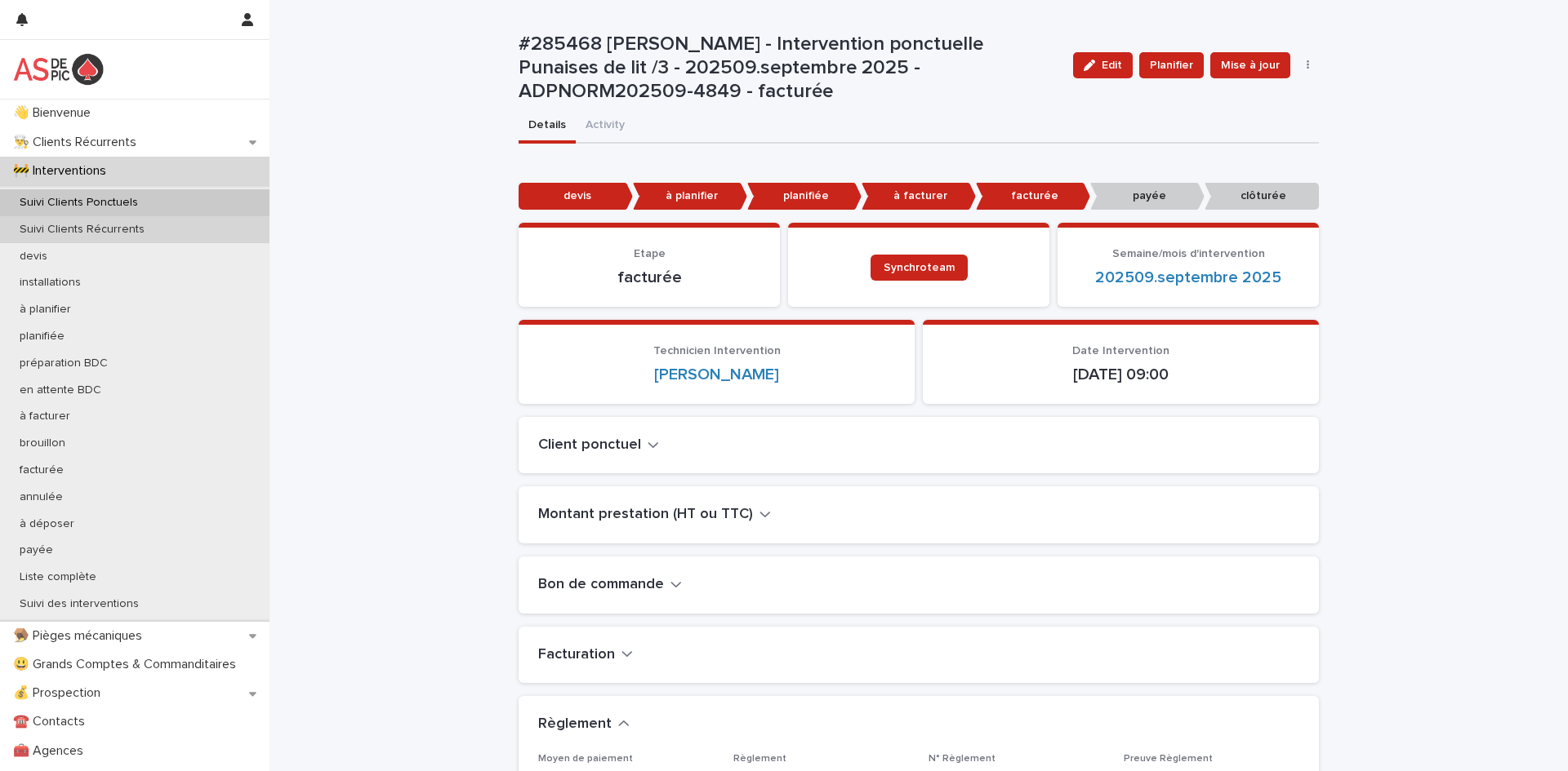
click at [153, 220] on div "Suivi Clients Récurrents" at bounding box center [134, 230] width 270 height 27
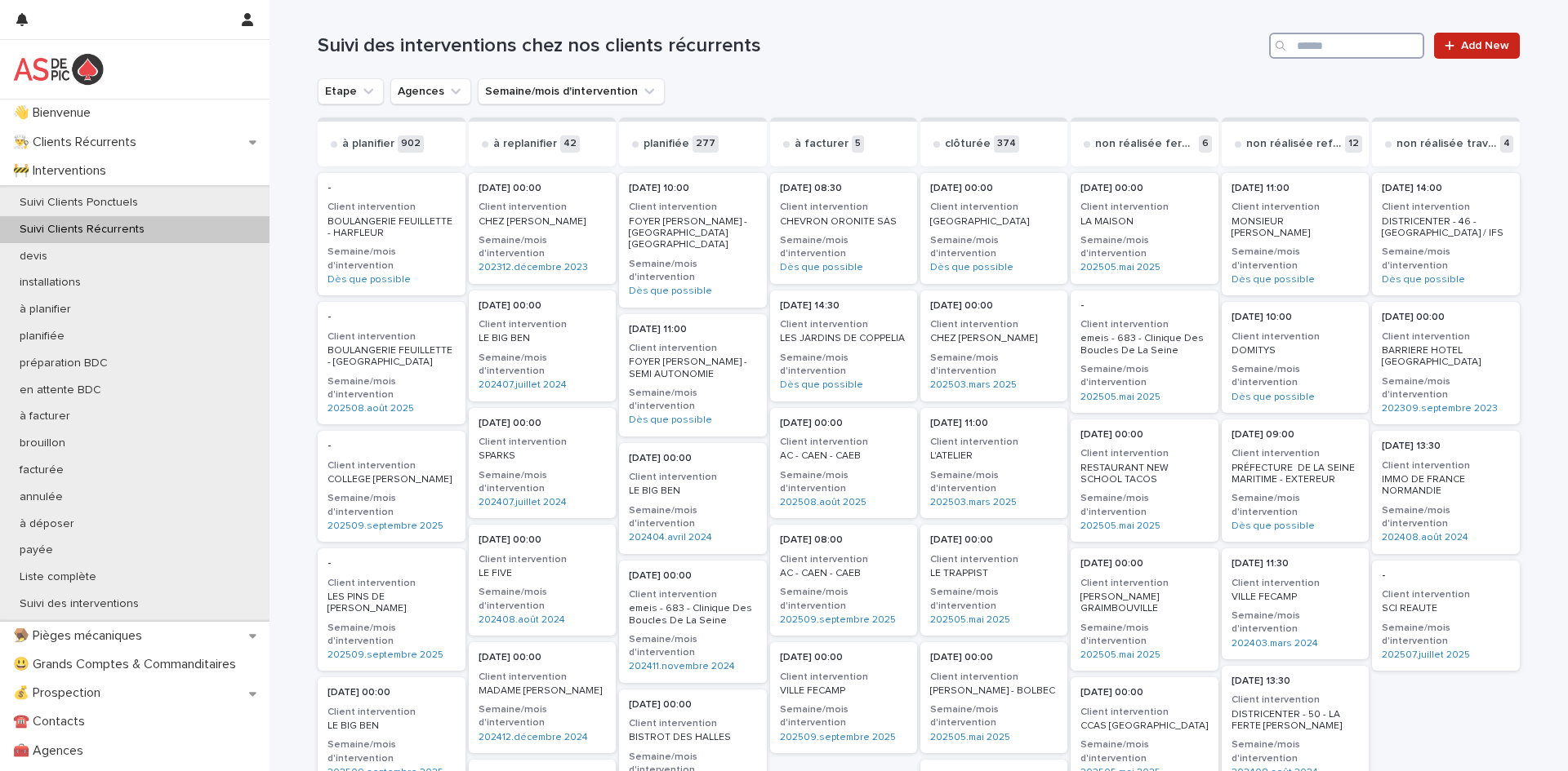
click at [1327, 35] on input "Search" at bounding box center [1347, 45] width 156 height 26
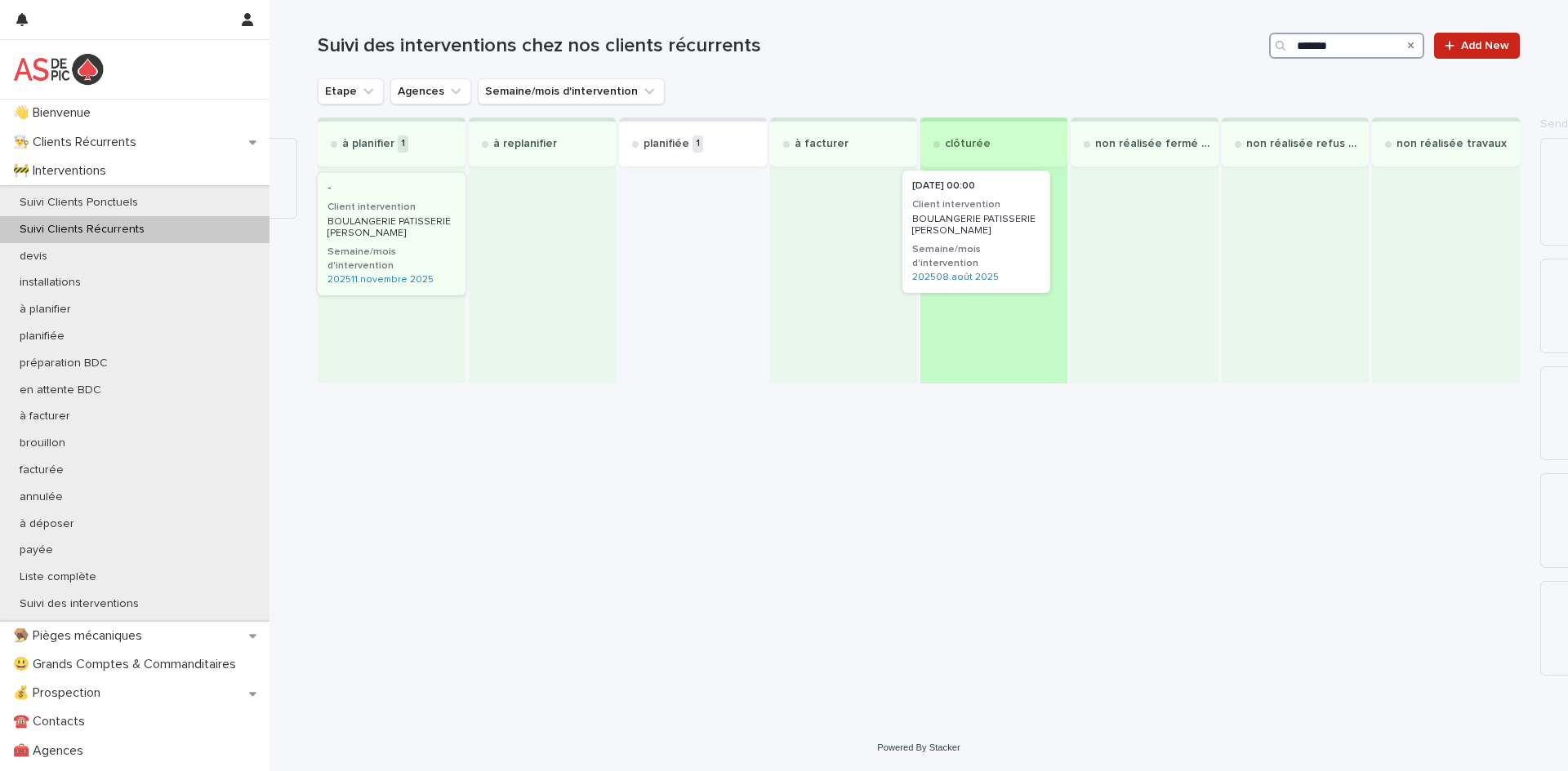
drag, startPoint x: 688, startPoint y: 224, endPoint x: 977, endPoint y: 226, distance: 289.0
click at [977, 226] on div "à planifier 1 - Client intervention BOULANGERIE PATISSERIE [PERSON_NAME]/mois d…" at bounding box center [919, 250] width 1203 height 266
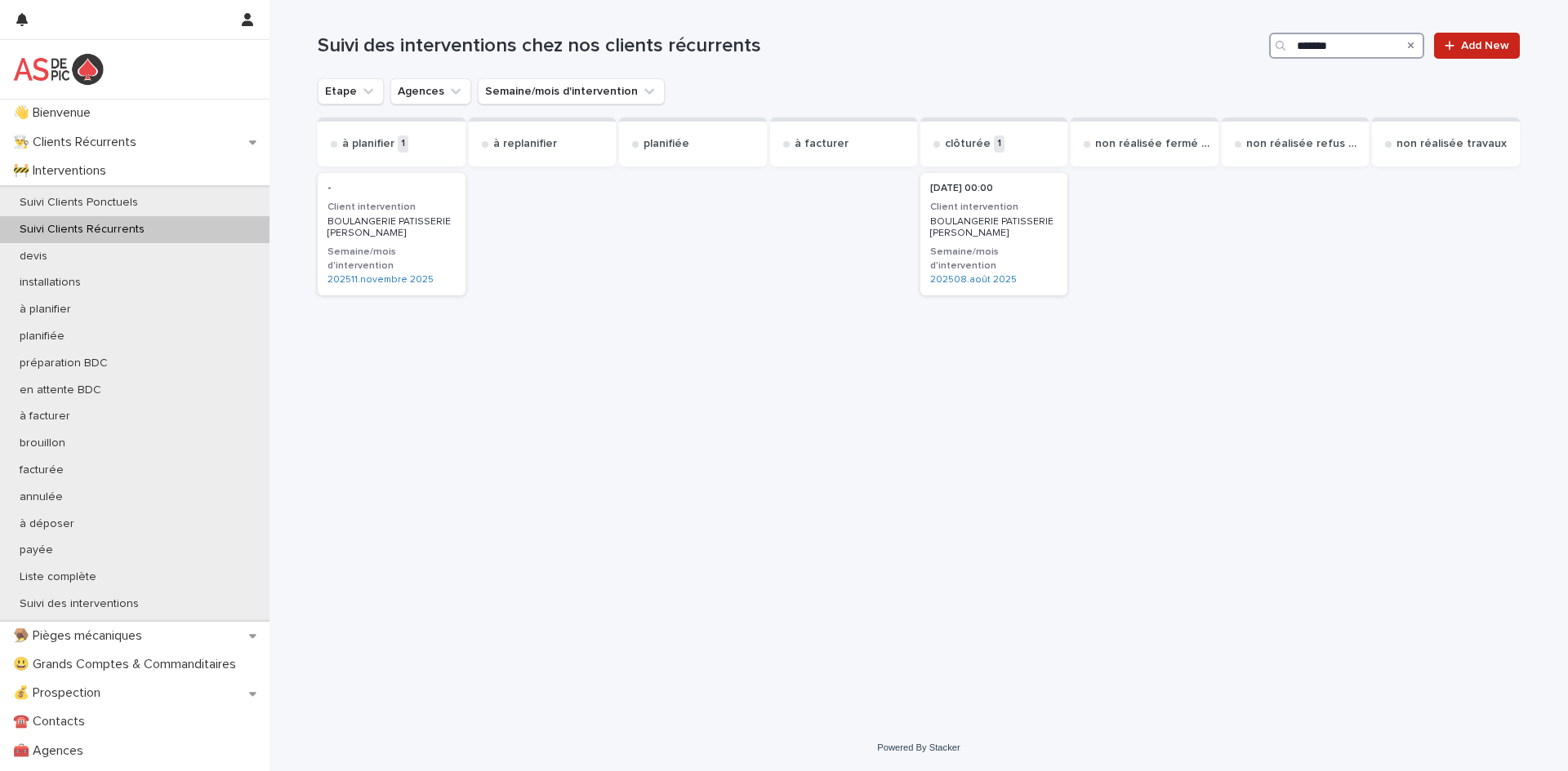
type input "*******"
drag, startPoint x: 1366, startPoint y: 53, endPoint x: 1033, endPoint y: 53, distance: 333.0
click at [1033, 53] on div "Suivi des interventions chez nos clients récurrents ******* Add New" at bounding box center [919, 45] width 1203 height 26
